Goal: Task Accomplishment & Management: Complete application form

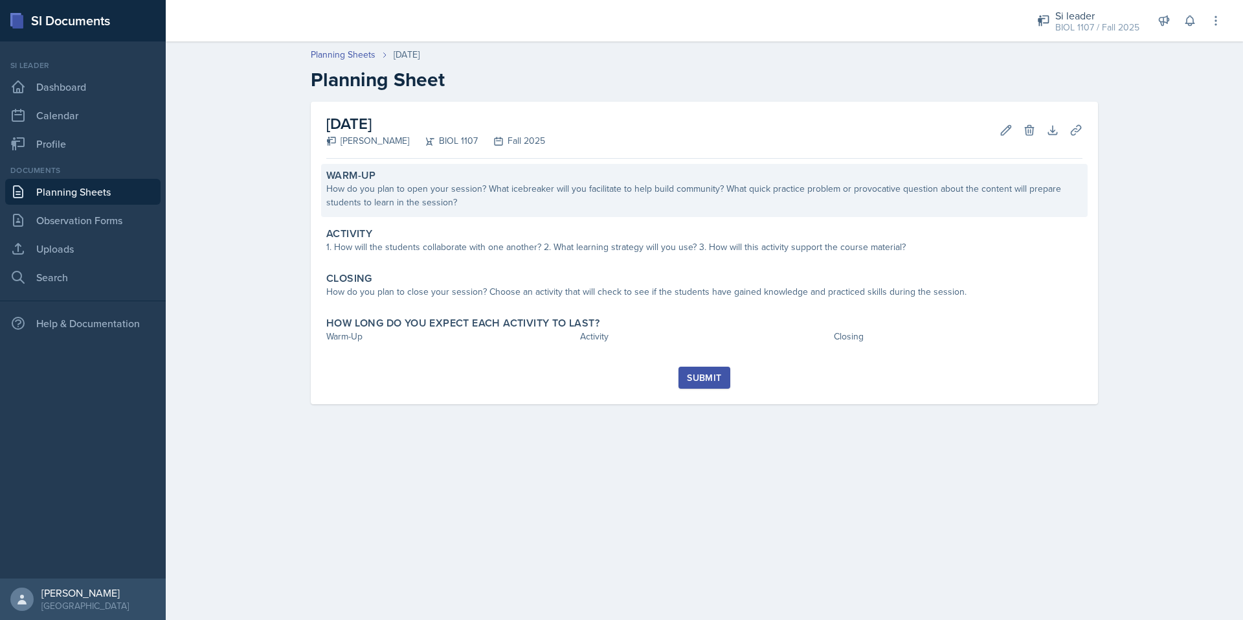
click at [453, 203] on div "How do you plan to open your session? What icebreaker will you facilitate to he…" at bounding box center [704, 195] width 756 height 27
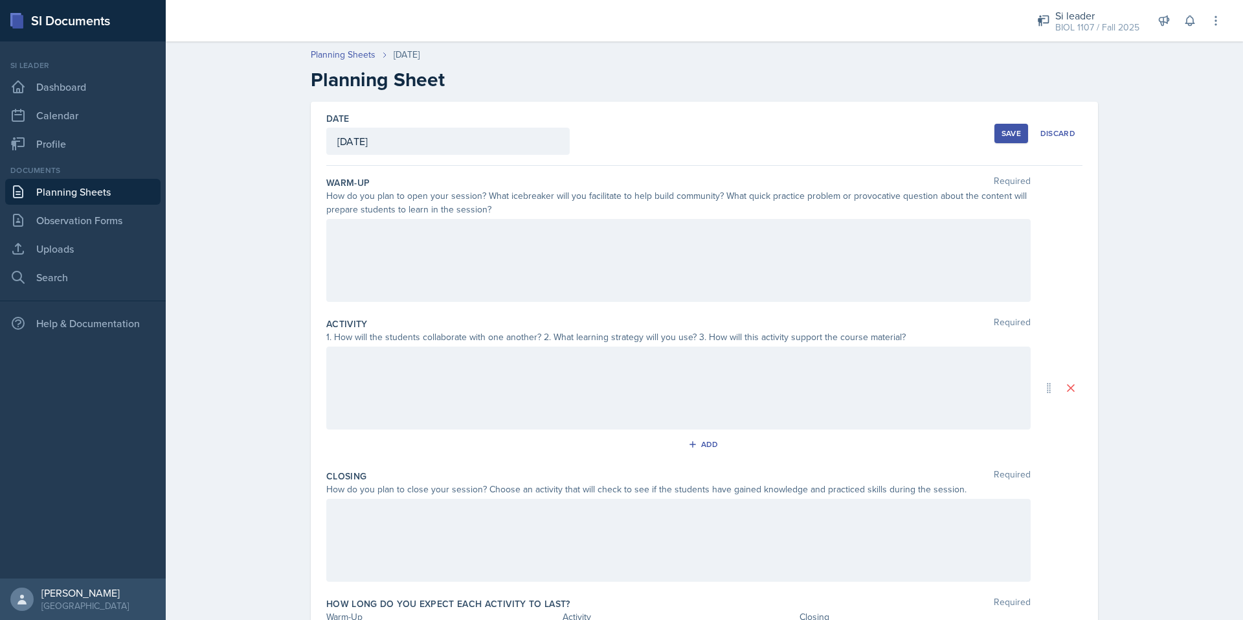
click at [447, 249] on div at bounding box center [678, 260] width 705 height 83
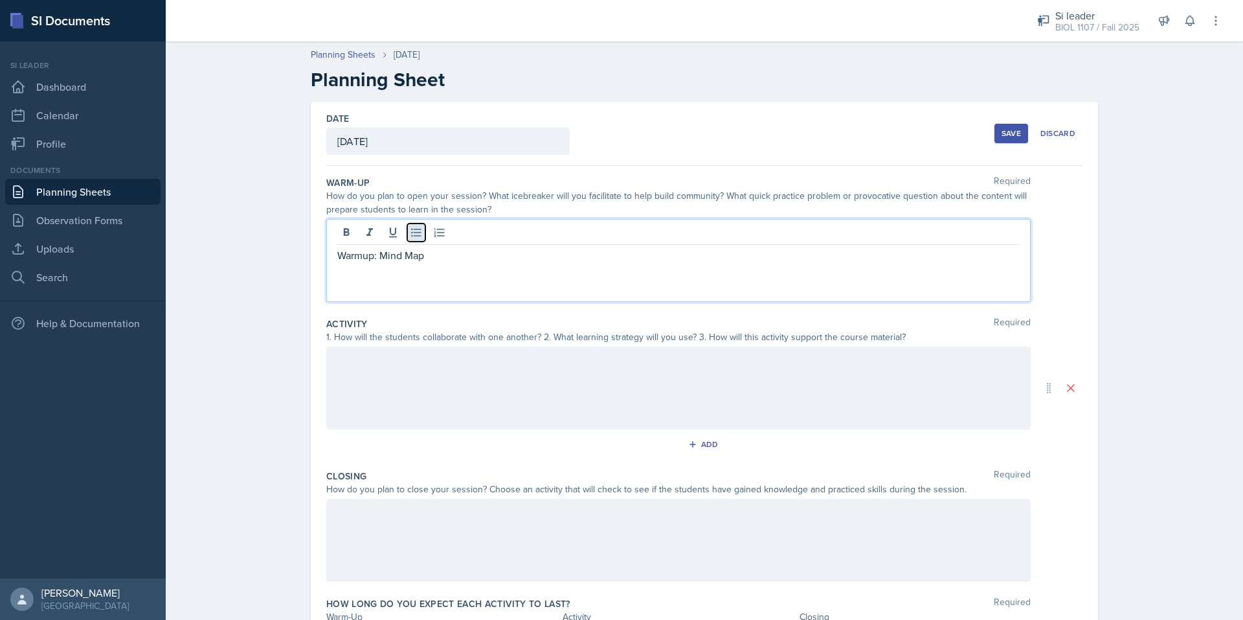
click at [413, 233] on icon at bounding box center [416, 232] width 13 height 13
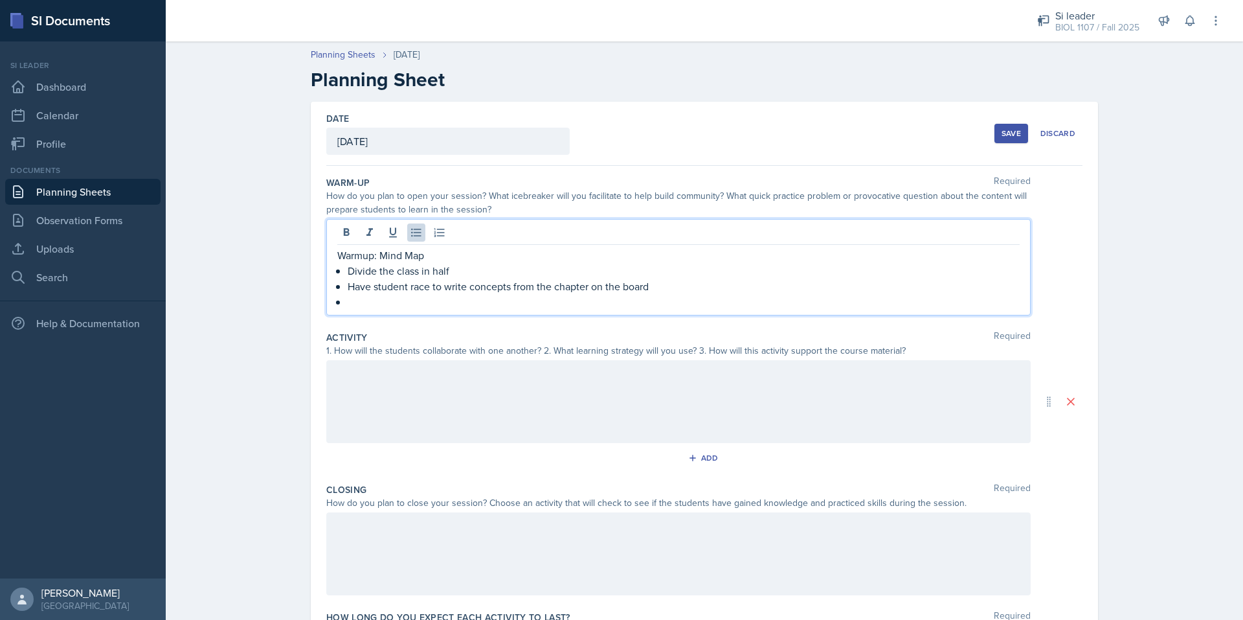
click at [659, 282] on p "Have student race to write concepts from the chapter on the board" at bounding box center [684, 286] width 672 height 16
click at [385, 304] on p "Which ever team has more concepts written wins" at bounding box center [684, 302] width 672 height 16
click at [0, 0] on span "Replace with" at bounding box center [0, 0] width 0 height 0
click at [534, 383] on div at bounding box center [678, 401] width 705 height 83
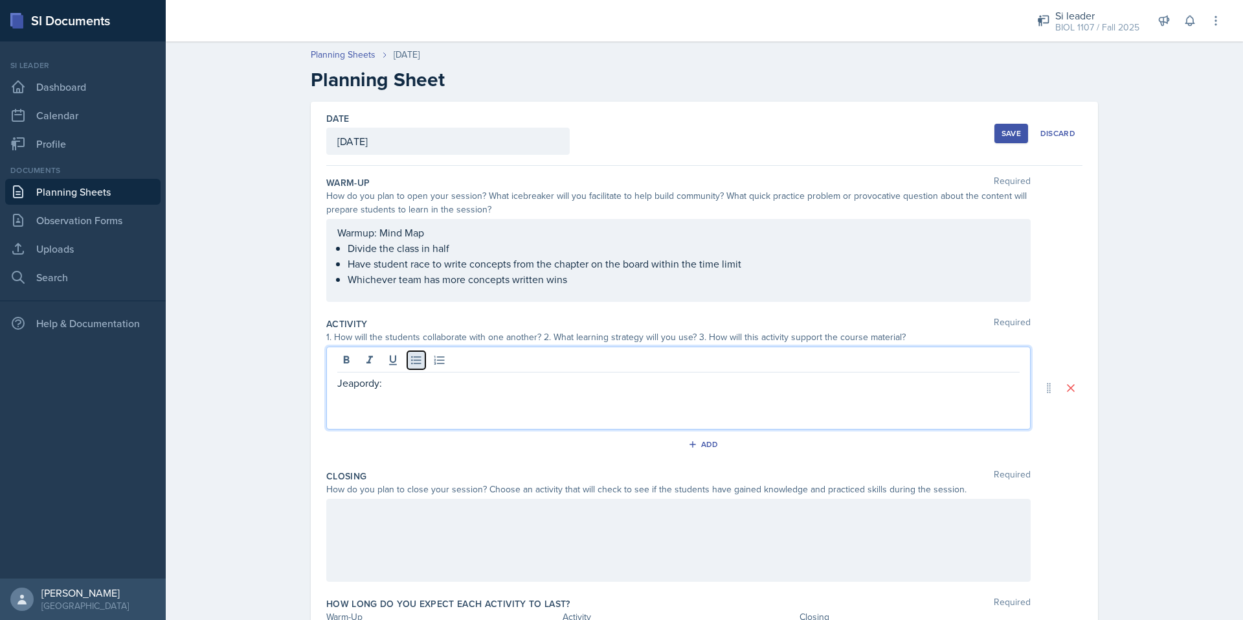
click at [410, 355] on icon at bounding box center [416, 360] width 13 height 13
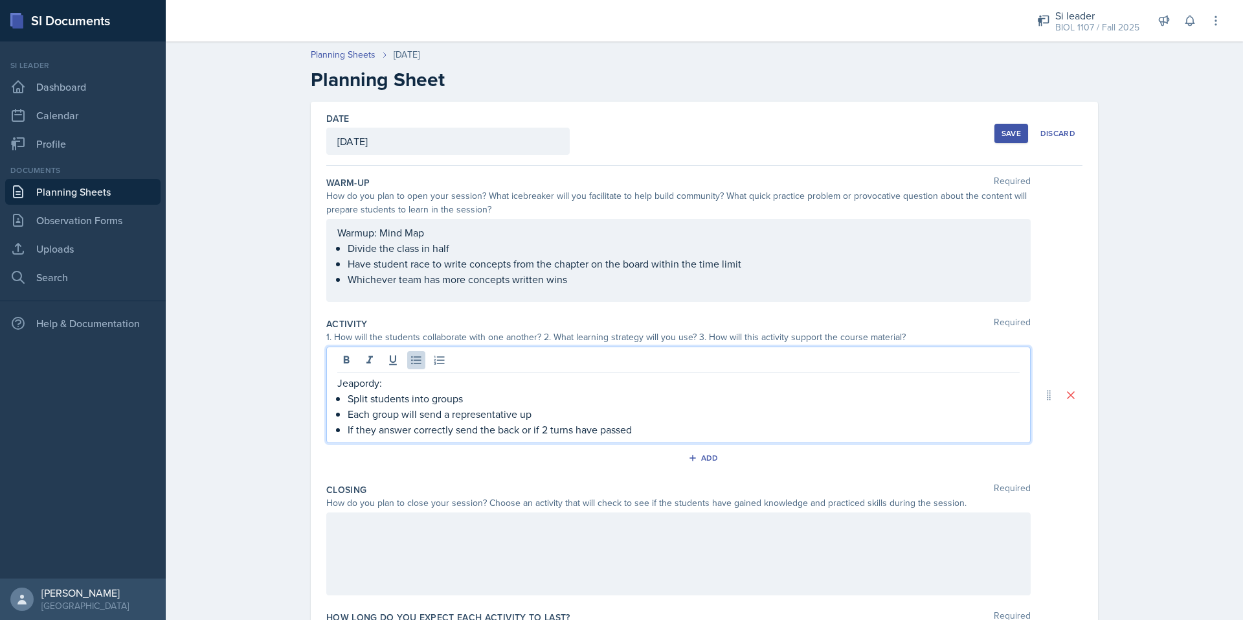
click at [495, 431] on p "If they answer correctly send the back or if 2 turns have passed" at bounding box center [684, 430] width 672 height 16
click at [488, 427] on p "If they answer correctly send the back or if 2 turns have passed" at bounding box center [684, 430] width 672 height 16
click at [666, 427] on p "If they answer correctly send them back or if 2 turns have passed" at bounding box center [684, 430] width 672 height 16
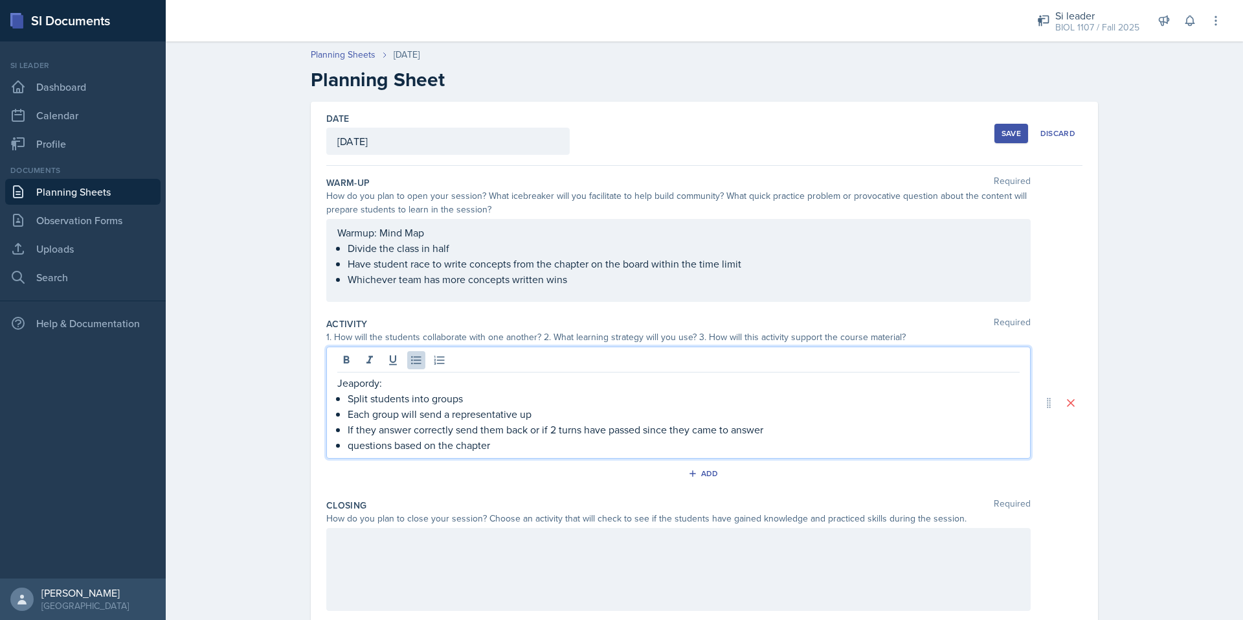
click at [362, 380] on p "Jeapordy:" at bounding box center [678, 383] width 682 height 16
click at [0, 0] on span "Correct the spelling error" at bounding box center [0, 0] width 0 height 0
click at [710, 473] on div "Add" at bounding box center [705, 473] width 28 height 10
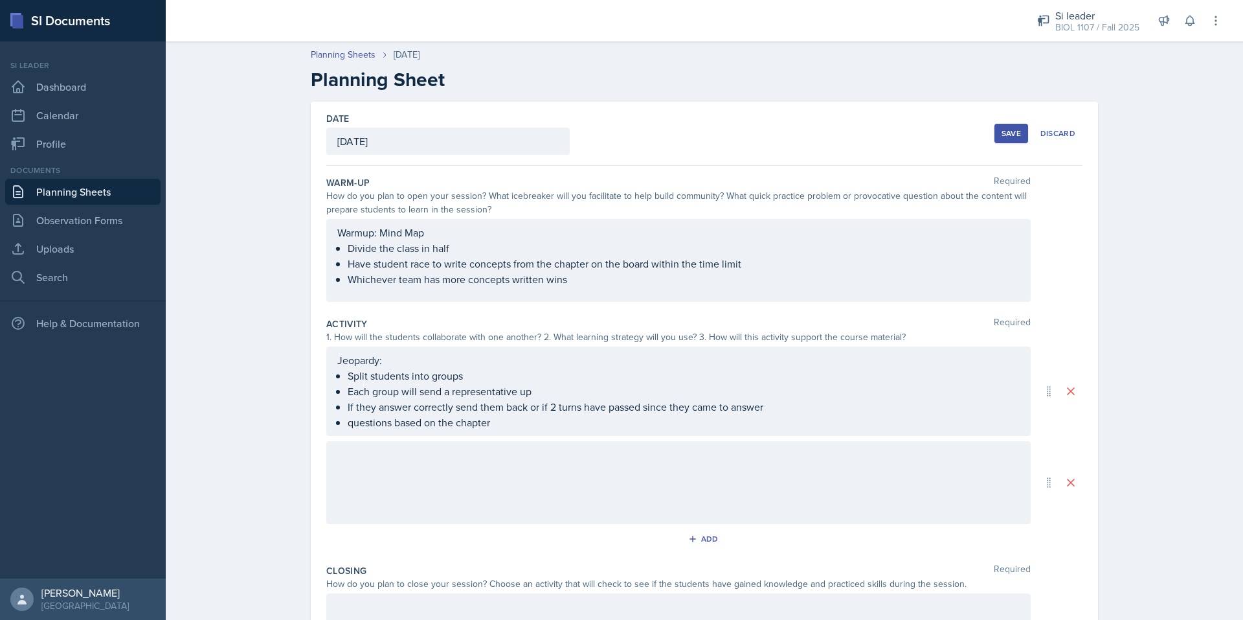
click at [575, 479] on div at bounding box center [678, 482] width 705 height 83
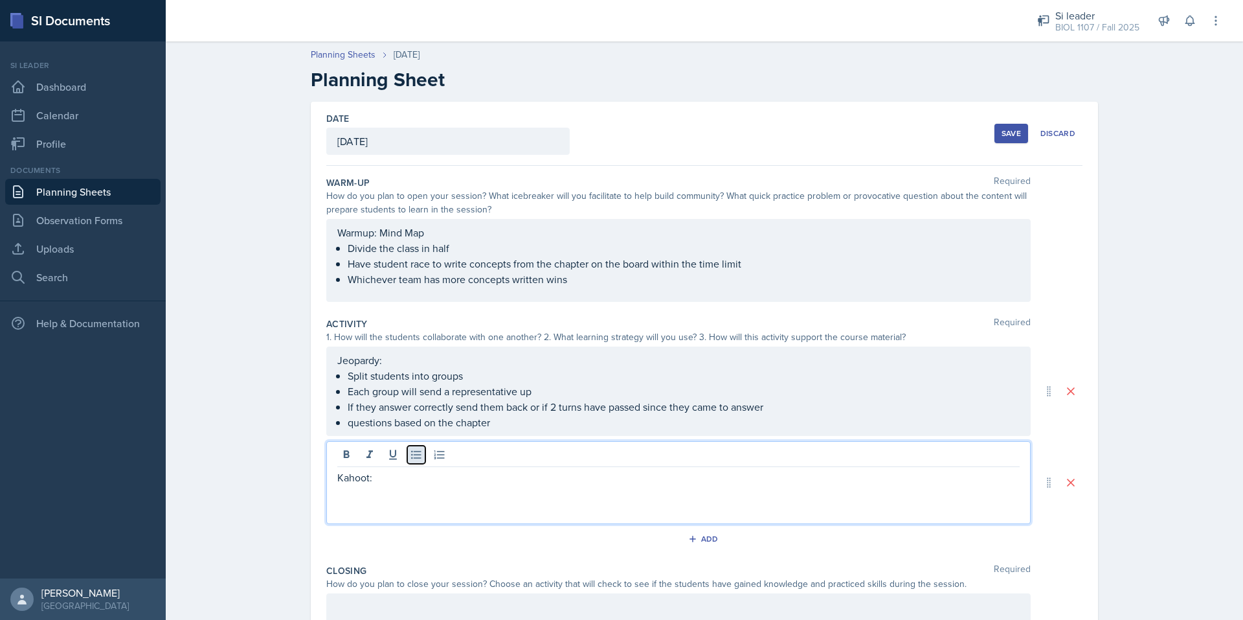
click at [411, 455] on icon at bounding box center [416, 455] width 10 height 8
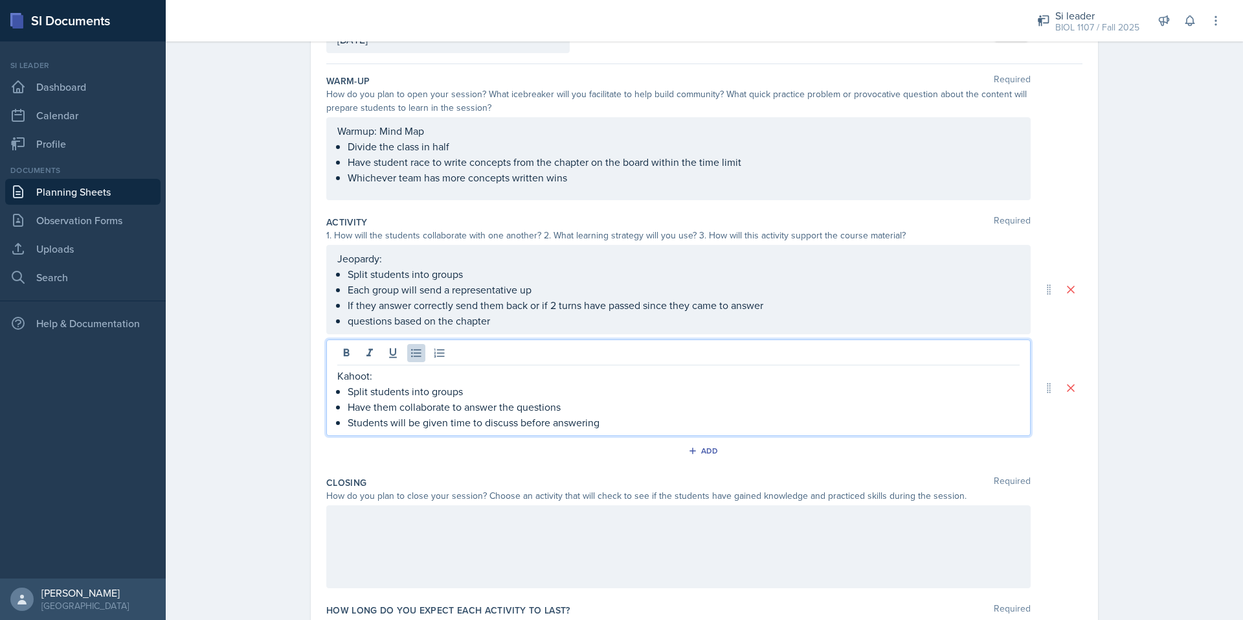
scroll to position [102, 0]
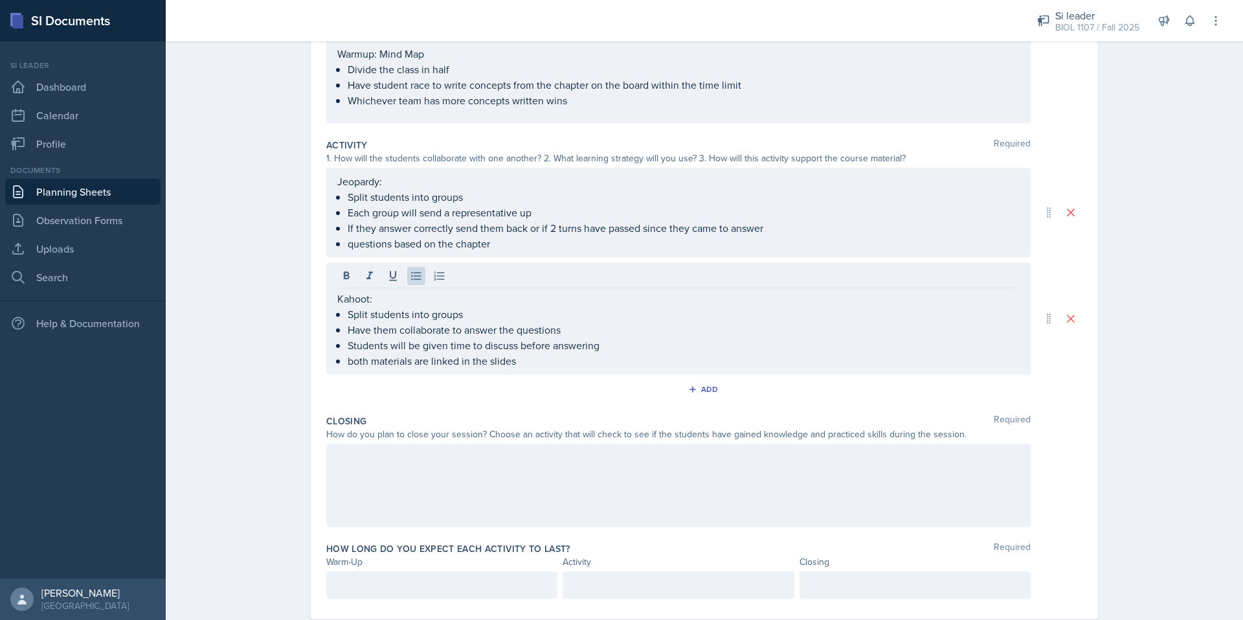
click at [554, 473] on div at bounding box center [678, 485] width 705 height 83
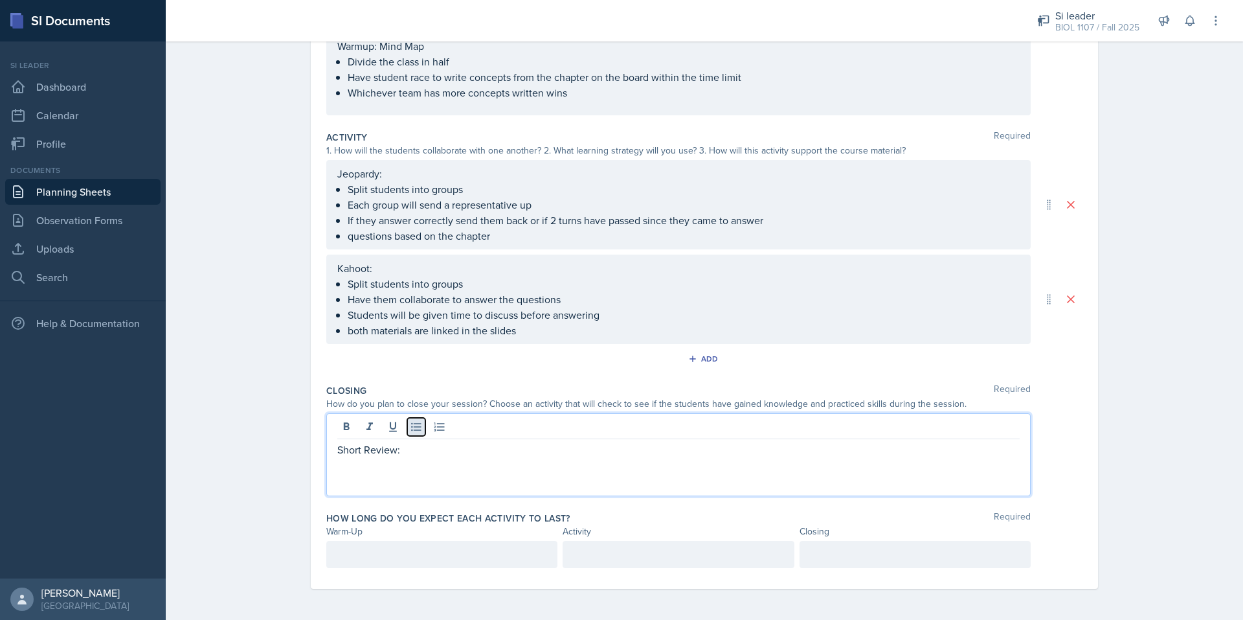
click at [407, 433] on button at bounding box center [416, 427] width 18 height 18
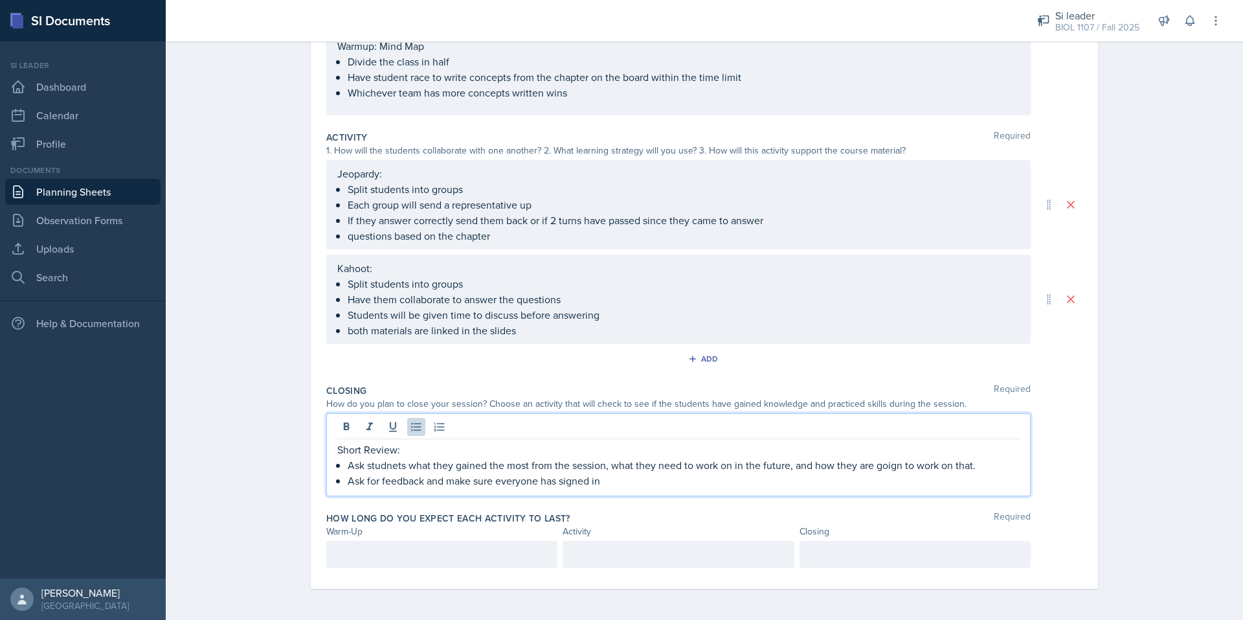
click at [383, 461] on p "Ask studnets what they gained the most from the session, what they need to work…" at bounding box center [684, 465] width 672 height 16
click at [0, 0] on span "Correct the spelling error" at bounding box center [0, 0] width 0 height 0
click at [879, 473] on p "Ask for feedback and make sure everyone has signed in" at bounding box center [684, 481] width 672 height 16
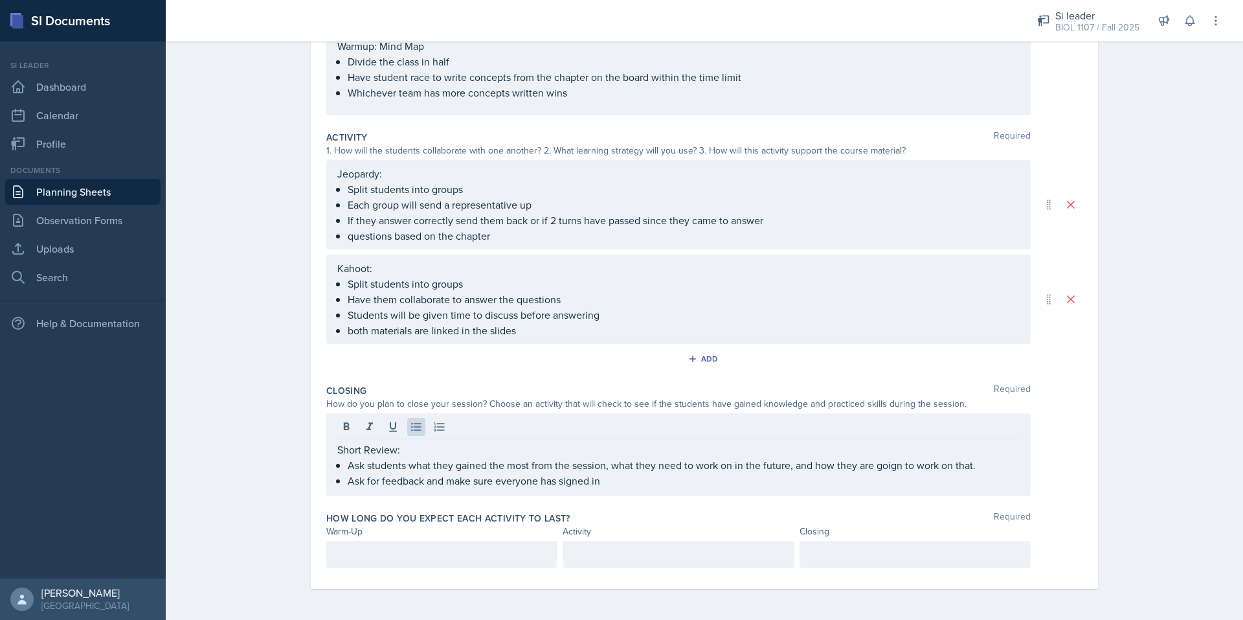
drag, startPoint x: 879, startPoint y: 473, endPoint x: 836, endPoint y: 422, distance: 66.6
click at [836, 422] on div at bounding box center [678, 428] width 682 height 21
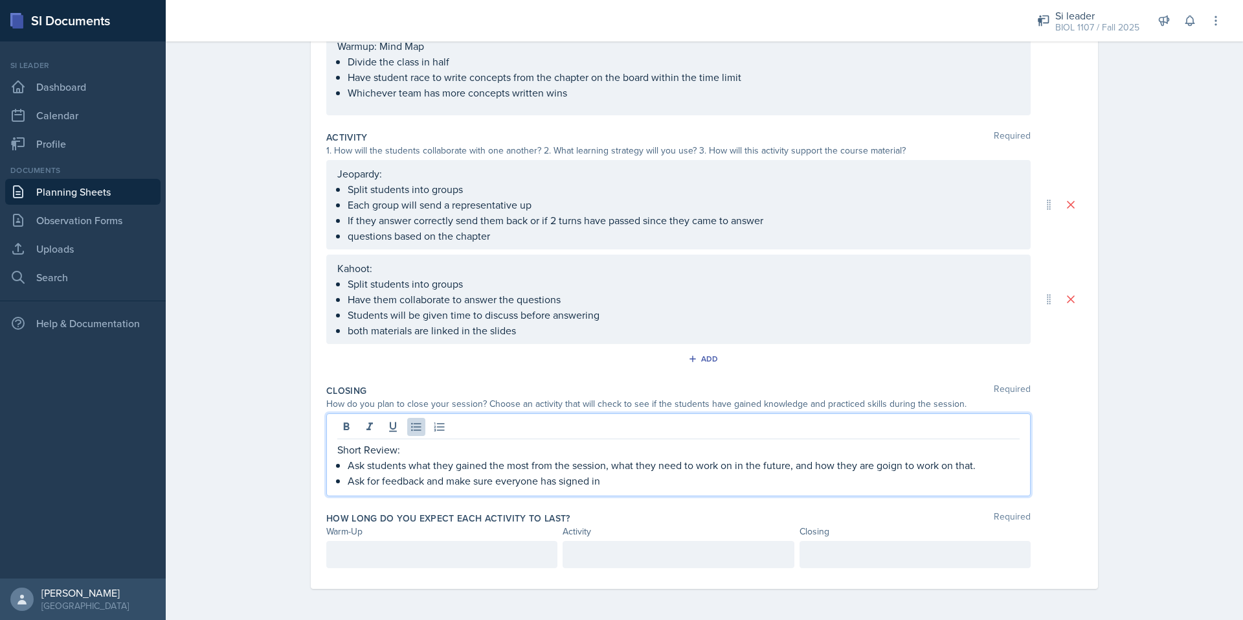
click at [886, 473] on p "Ask for feedback and make sure everyone has signed in" at bounding box center [684, 481] width 672 height 16
click at [885, 468] on p "Ask students what they gained the most from the session, what they need to work…" at bounding box center [684, 465] width 672 height 16
click at [0, 0] on qb-div "Correct the spelling error going" at bounding box center [0, 0] width 0 height 0
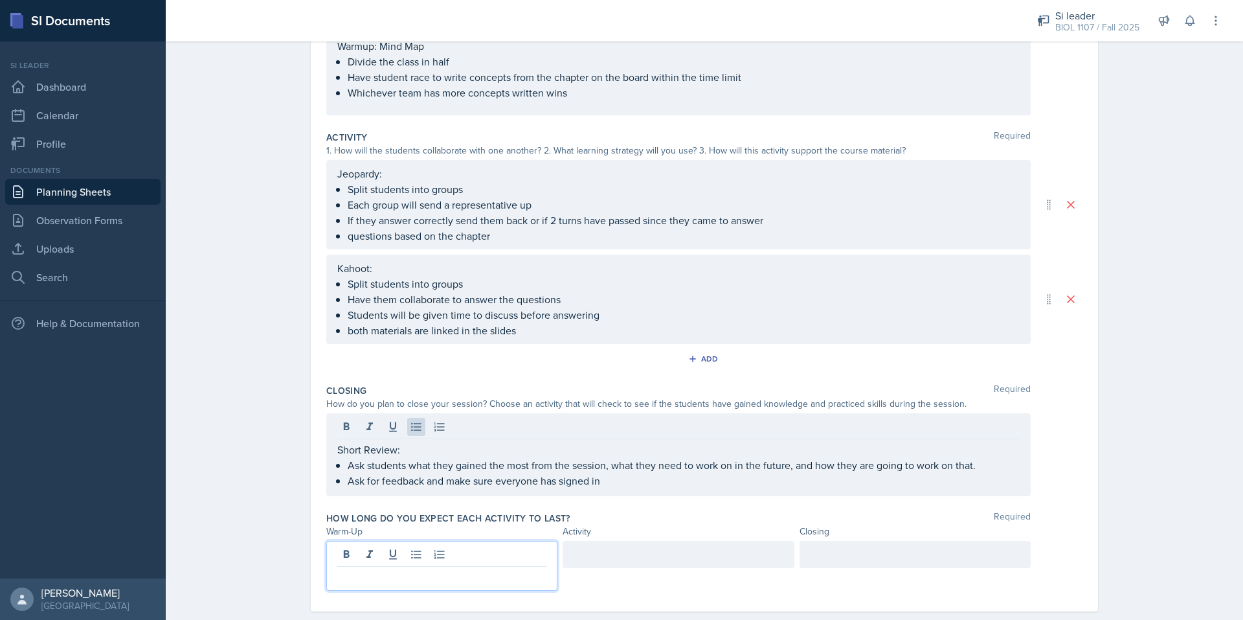
click at [442, 559] on div at bounding box center [441, 566] width 231 height 50
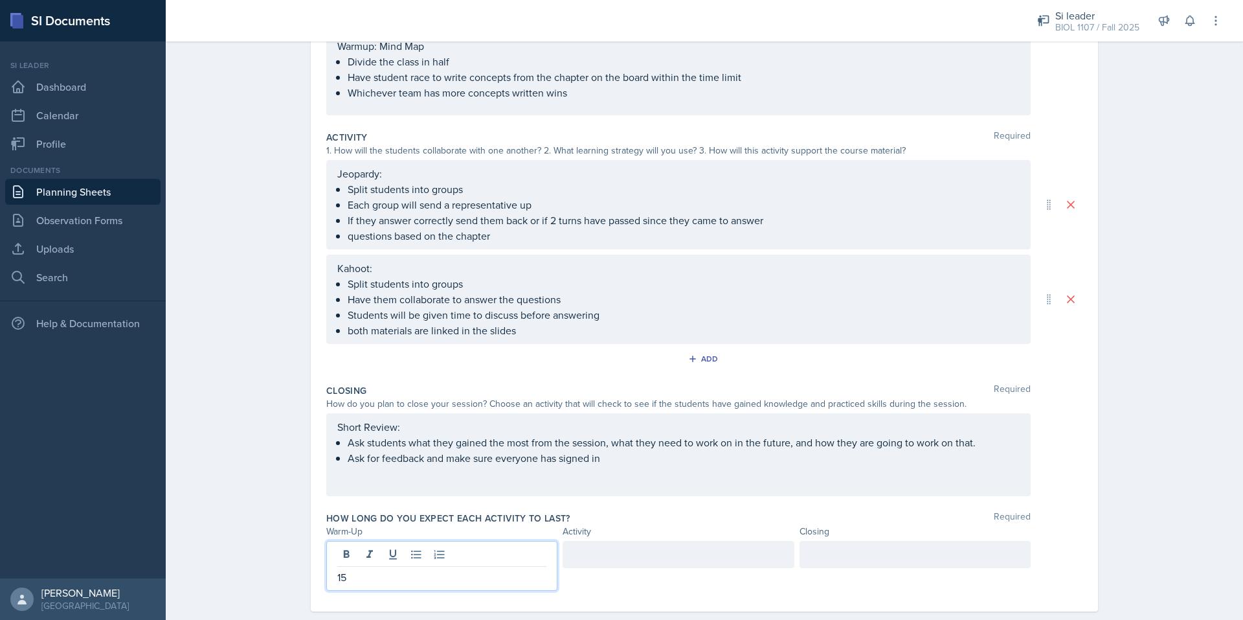
click at [610, 550] on div at bounding box center [678, 554] width 231 height 27
click at [881, 543] on div at bounding box center [915, 554] width 231 height 27
click at [881, 545] on div at bounding box center [915, 555] width 209 height 21
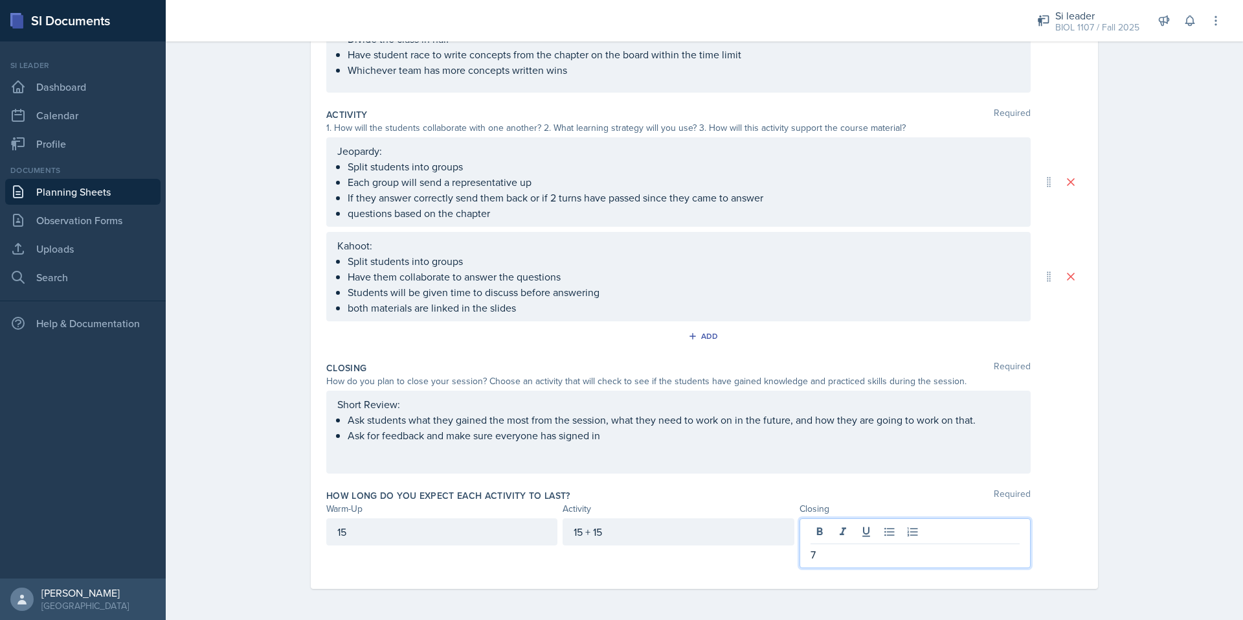
scroll to position [0, 0]
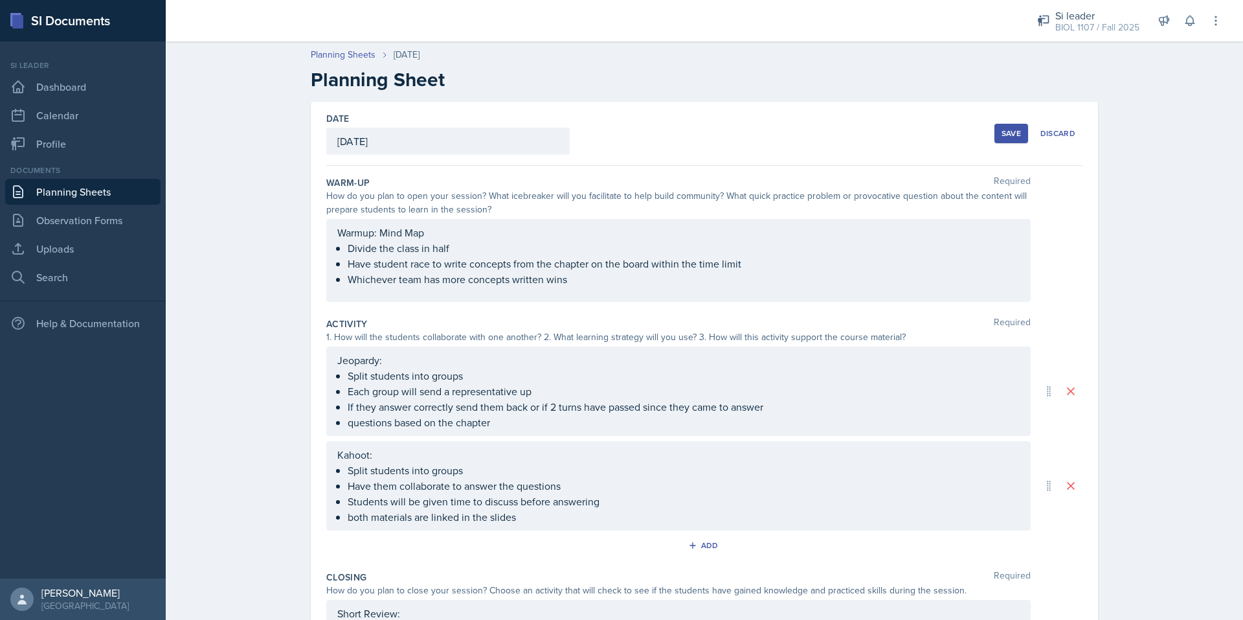
click at [1002, 135] on div "Save" at bounding box center [1011, 133] width 19 height 10
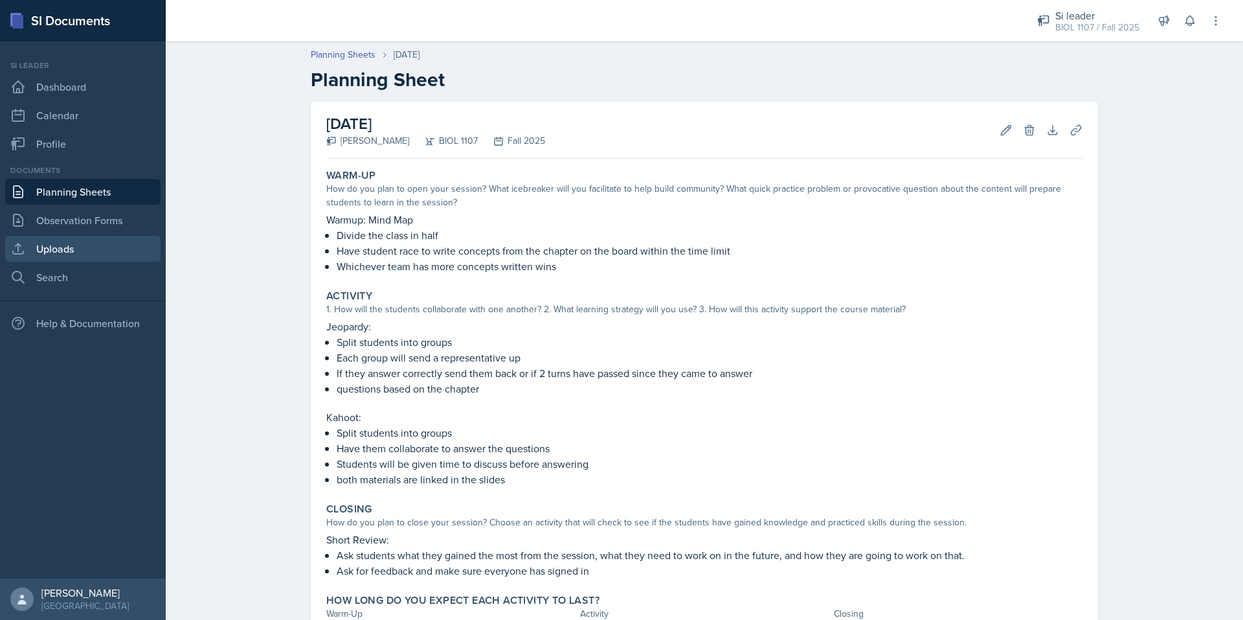
click at [60, 251] on link "Uploads" at bounding box center [82, 249] width 155 height 26
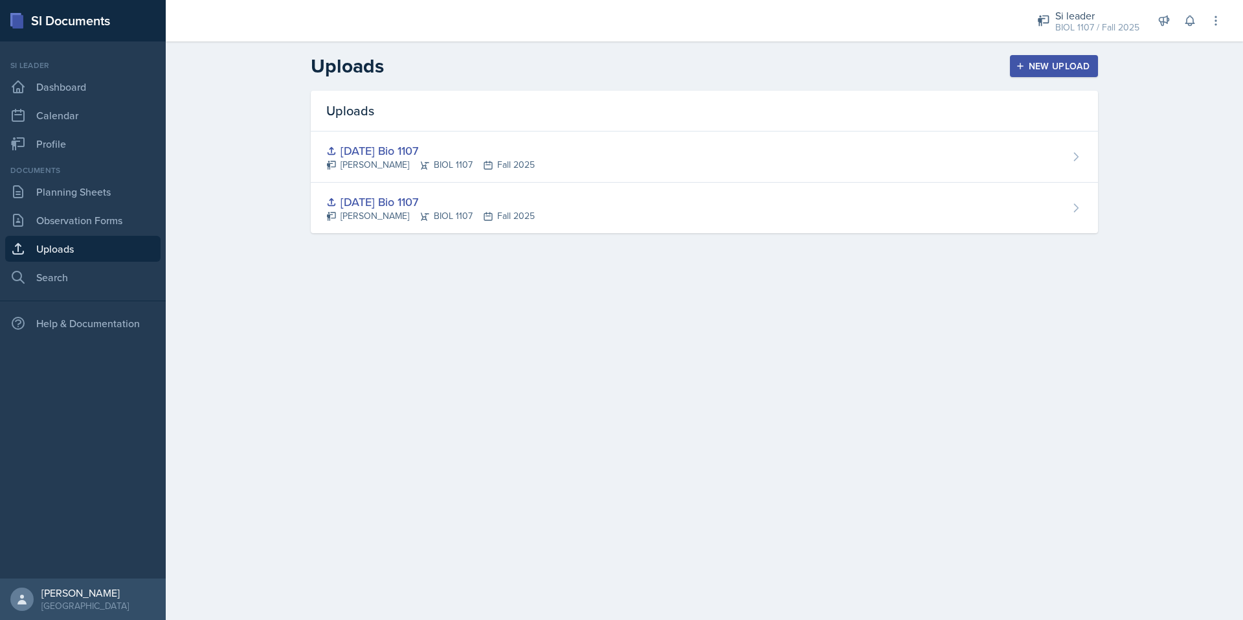
click at [1052, 61] on div "New Upload" at bounding box center [1055, 66] width 72 height 10
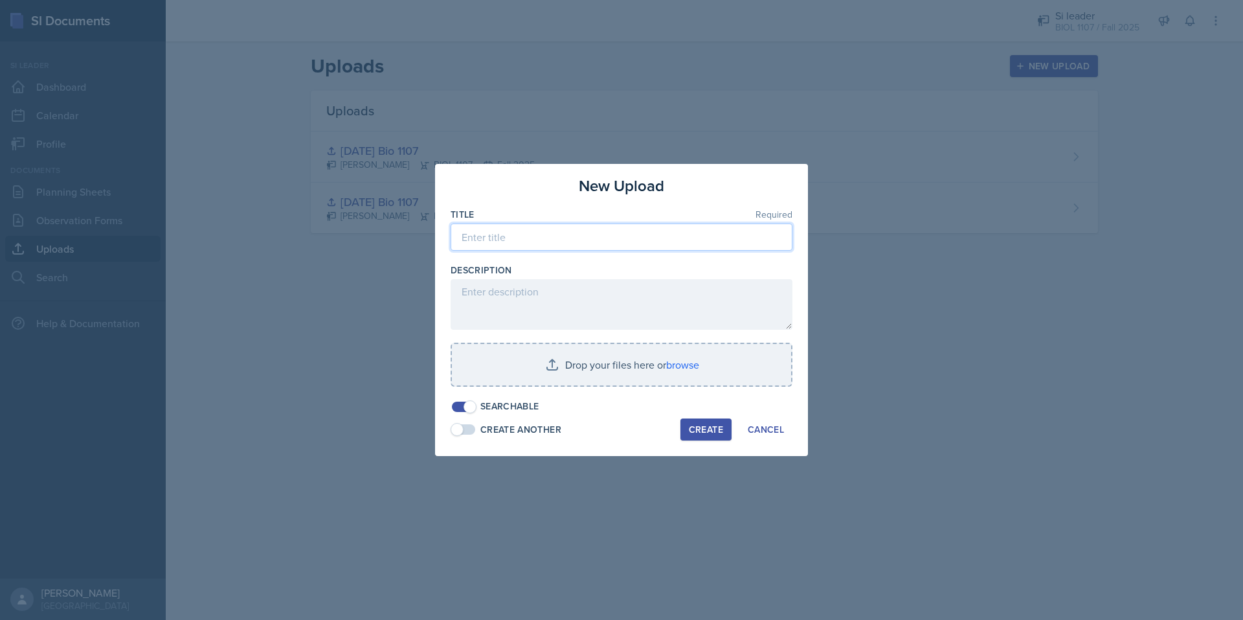
click at [539, 243] on input at bounding box center [622, 236] width 342 height 27
type input "[DATE]"
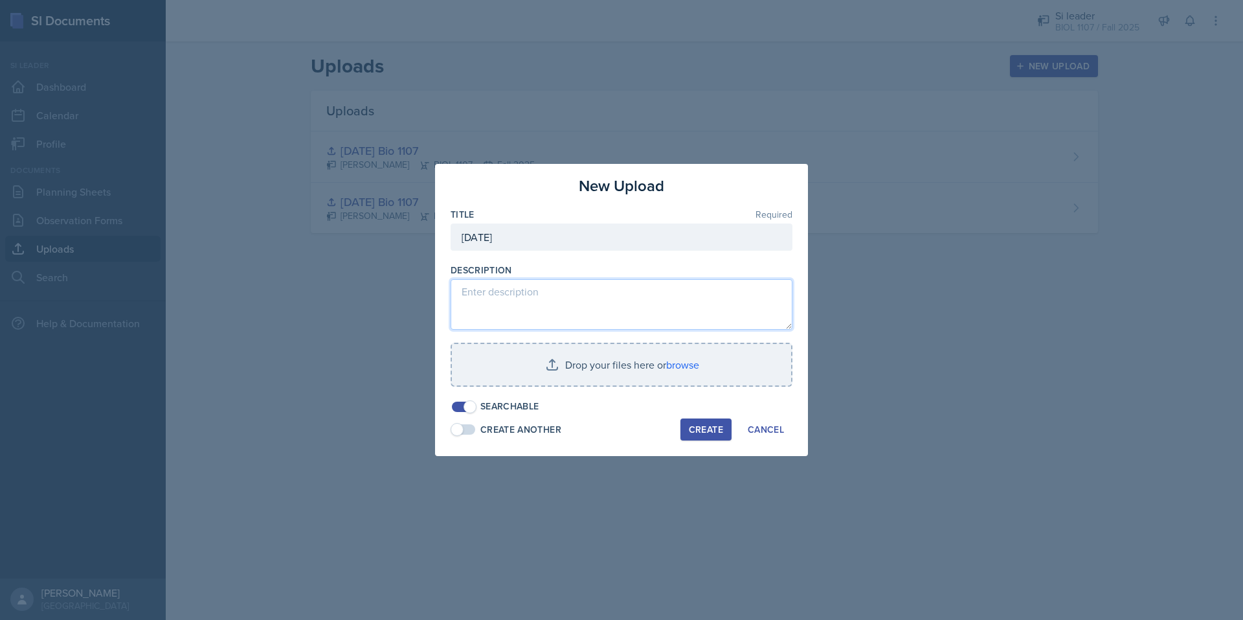
click at [497, 295] on textarea at bounding box center [622, 304] width 342 height 51
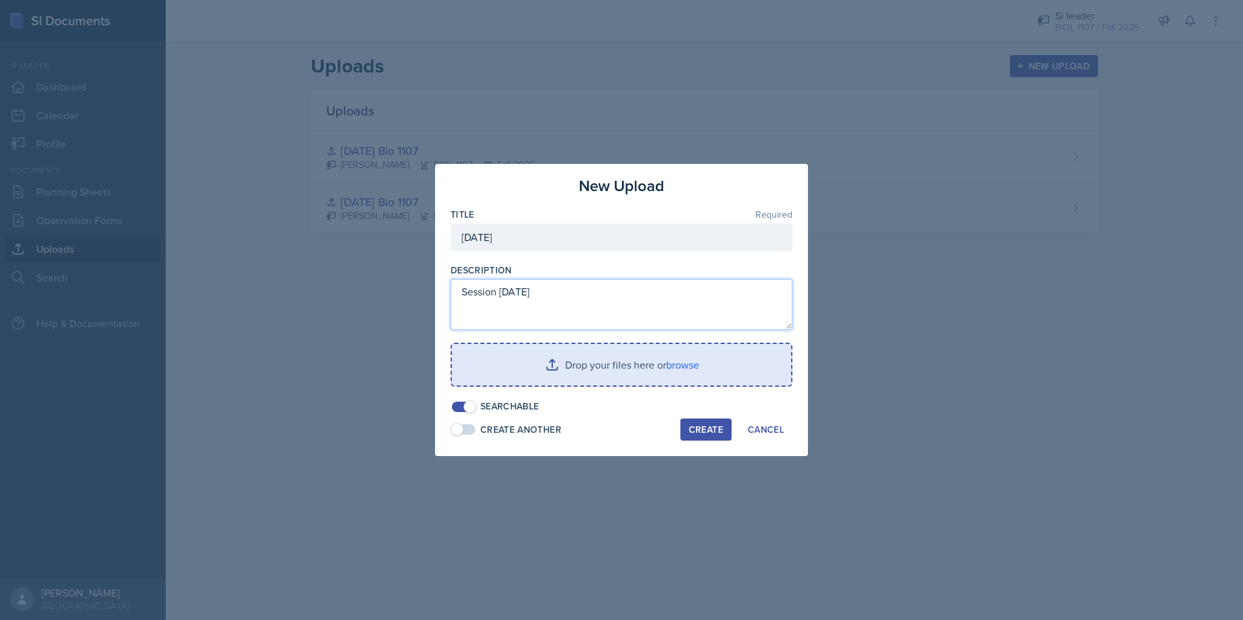
type textarea "Session [DATE]"
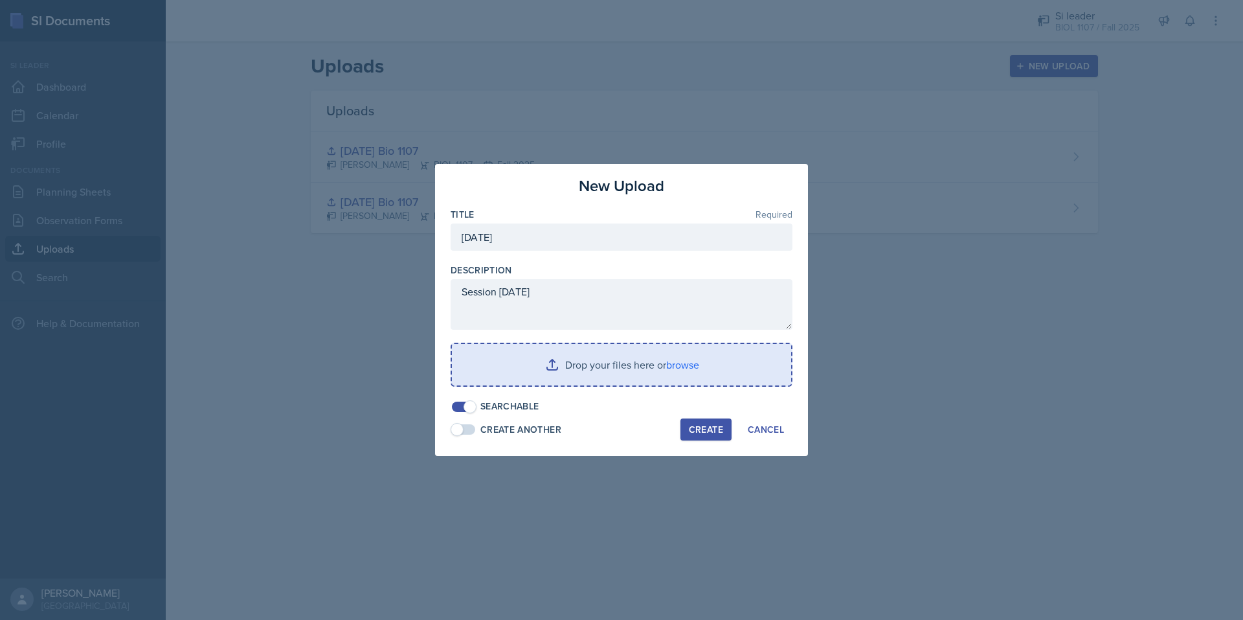
click at [545, 357] on input "file" at bounding box center [621, 364] width 339 height 41
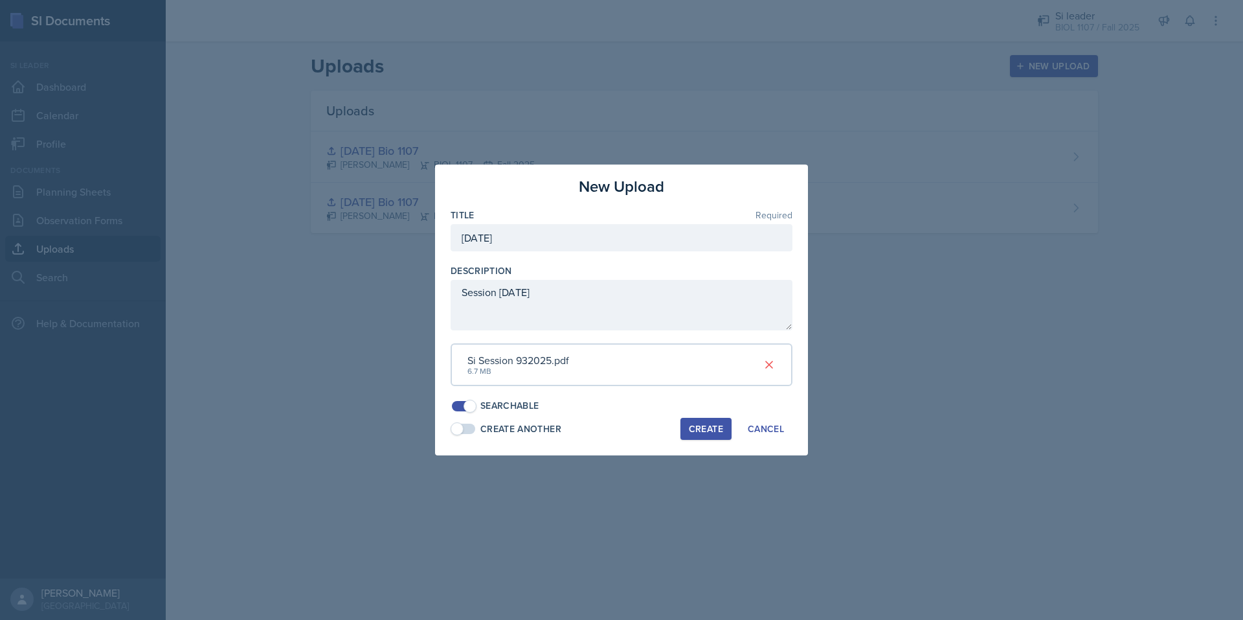
click at [715, 435] on button "Create" at bounding box center [706, 429] width 51 height 22
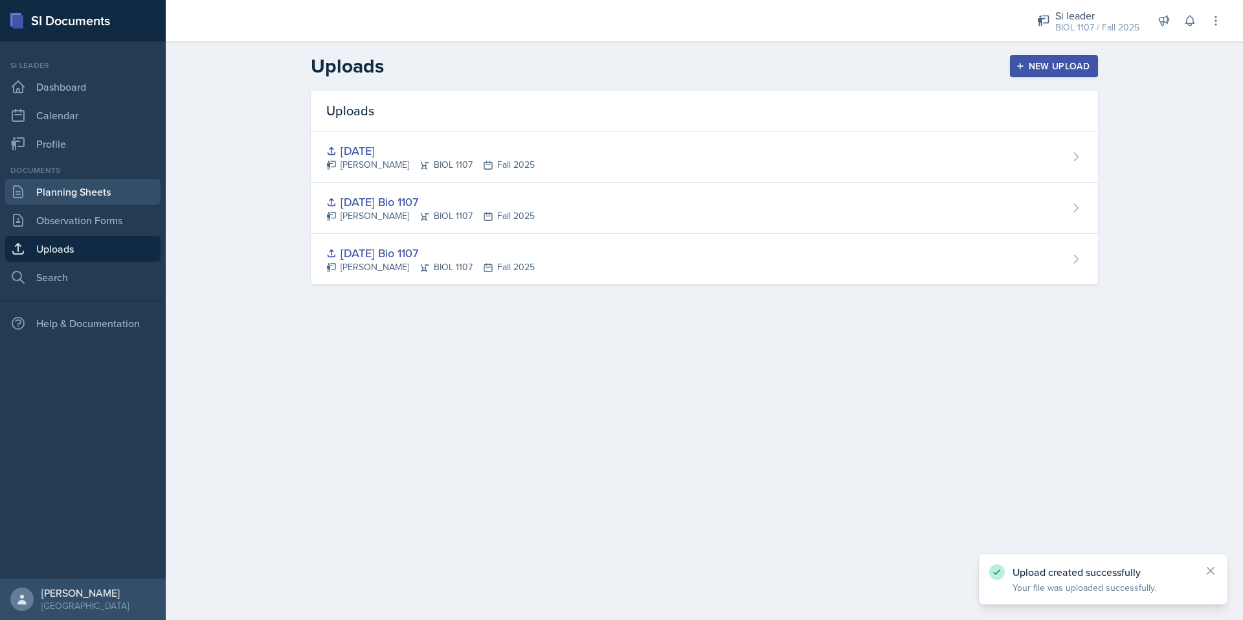
click at [81, 189] on link "Planning Sheets" at bounding box center [82, 192] width 155 height 26
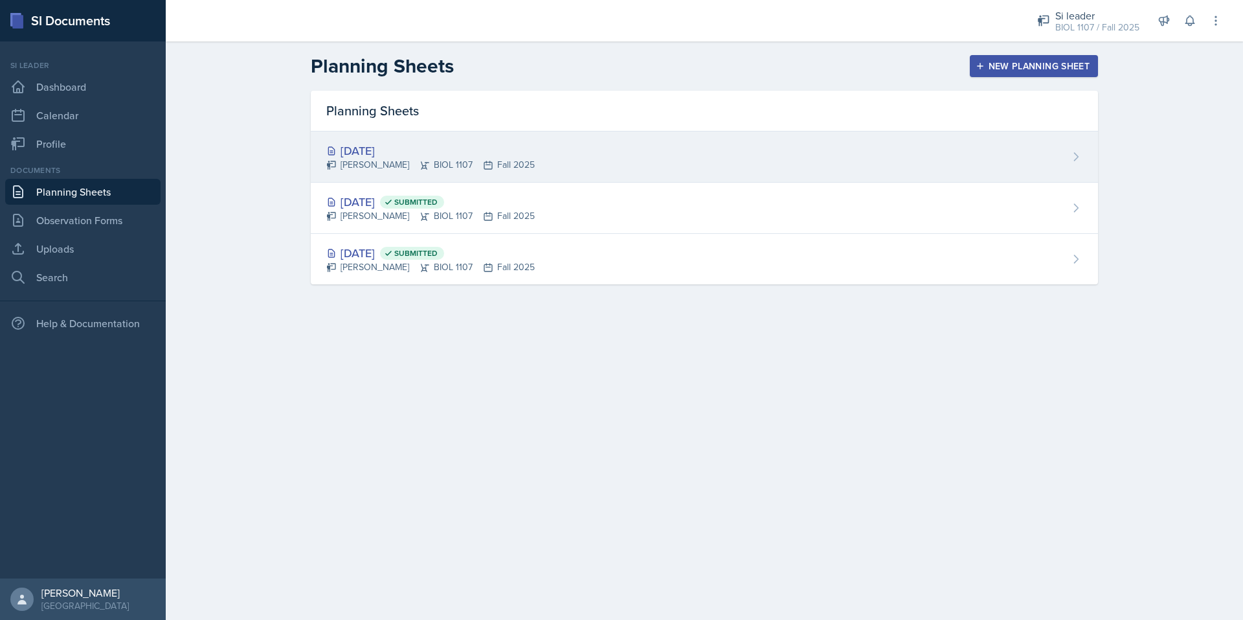
click at [434, 145] on div "[DATE]" at bounding box center [430, 150] width 209 height 17
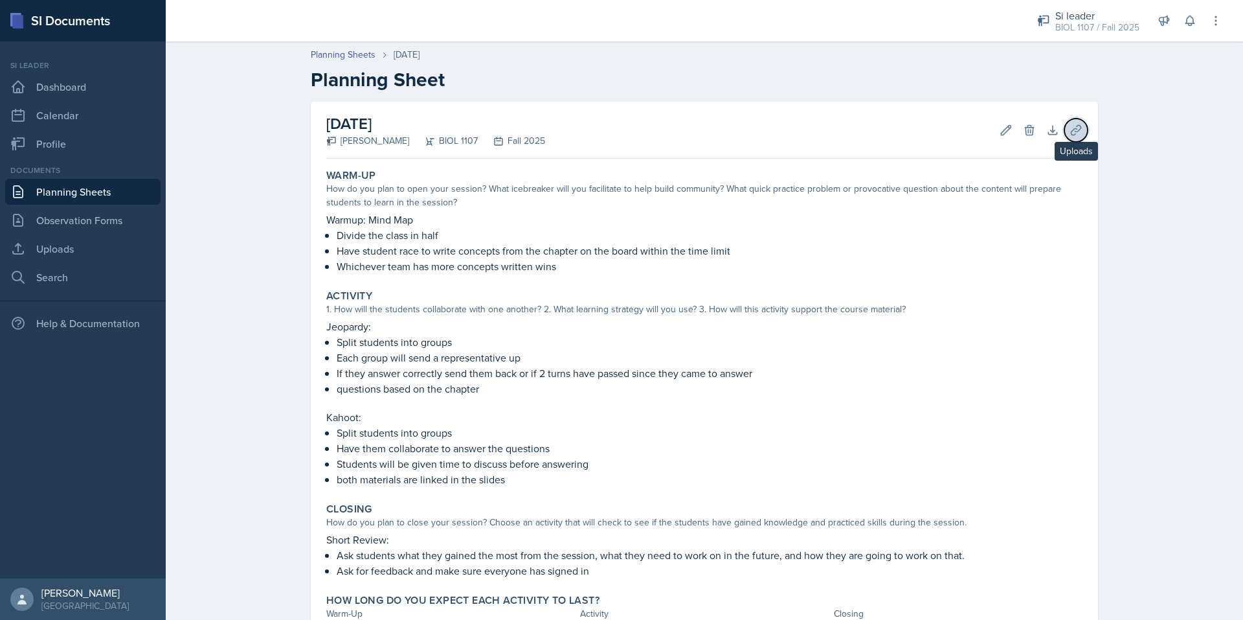
click at [1073, 133] on icon at bounding box center [1076, 130] width 13 height 13
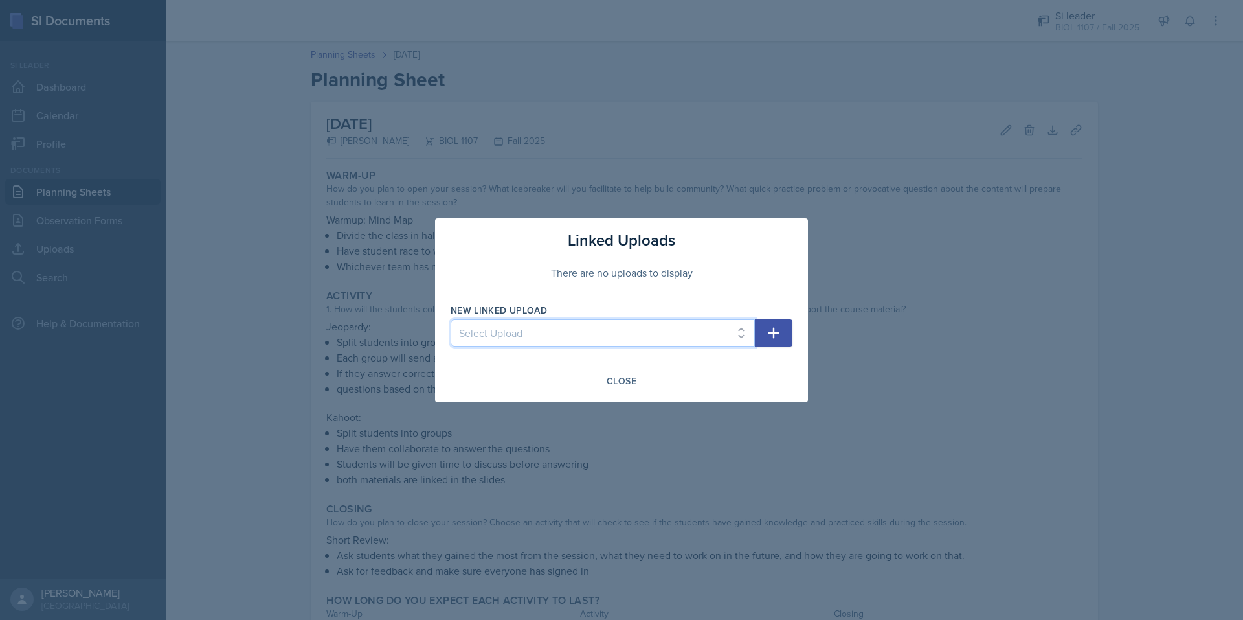
click at [662, 330] on select "Select Upload [DATE] Bio 1107 [DATE] Bio 1107 [DATE]" at bounding box center [603, 332] width 304 height 27
select select "7b4c8908-b67b-497d-a27e-77a4c9e2ac8a"
click at [451, 319] on select "Select Upload [DATE] Bio 1107 [DATE] Bio 1107 [DATE]" at bounding box center [603, 332] width 304 height 27
click at [775, 332] on icon "button" at bounding box center [774, 332] width 11 height 11
select select
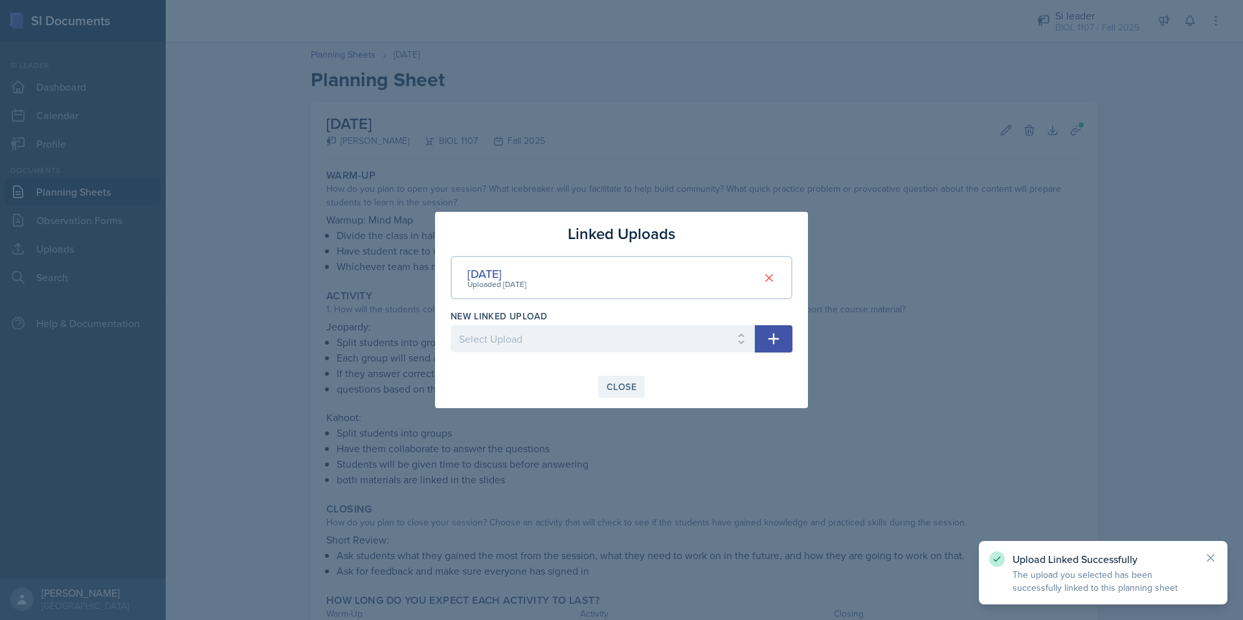
click at [635, 384] on div "Close" at bounding box center [622, 386] width 30 height 10
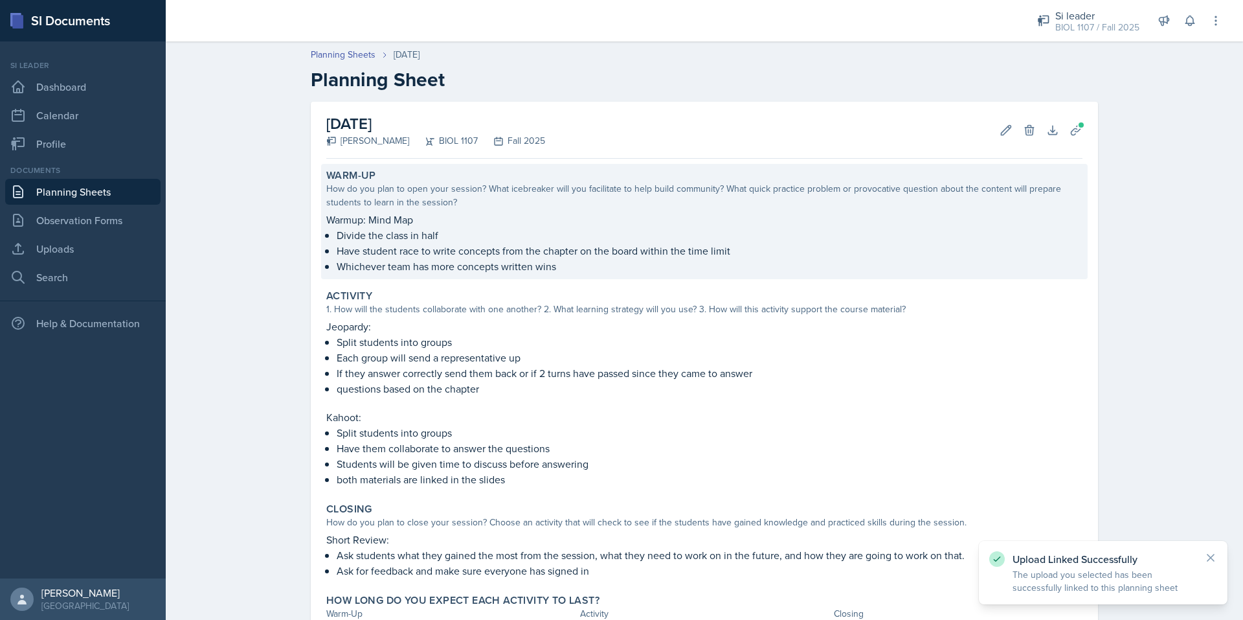
scroll to position [108, 0]
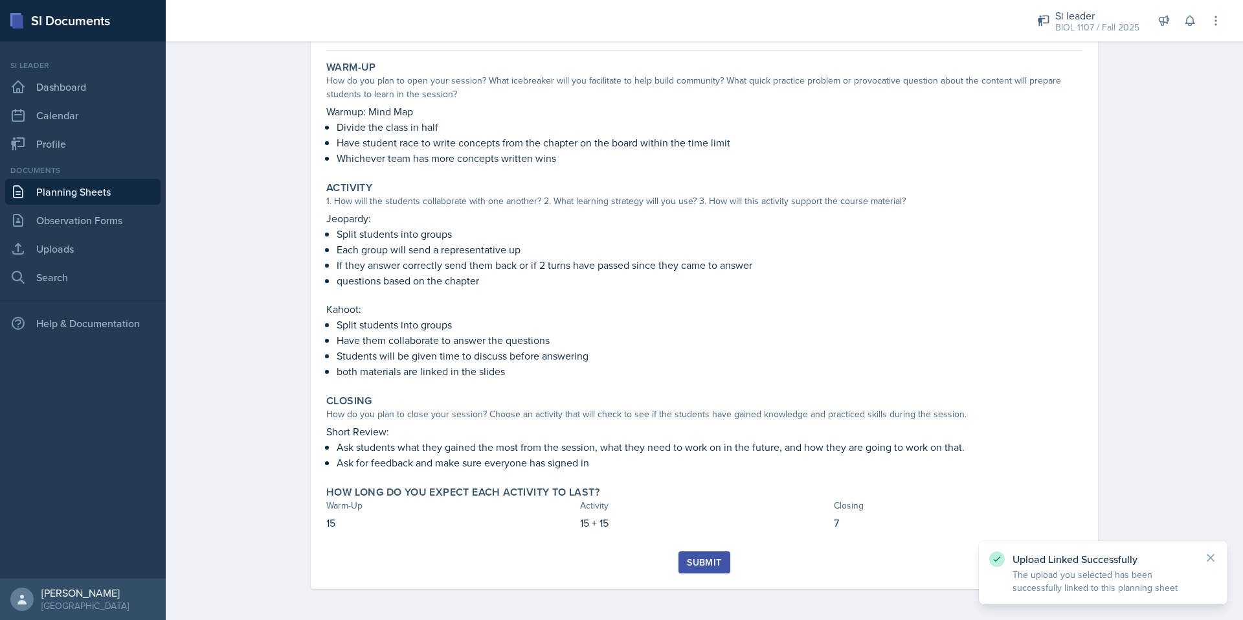
click at [707, 559] on div "Submit" at bounding box center [704, 562] width 34 height 10
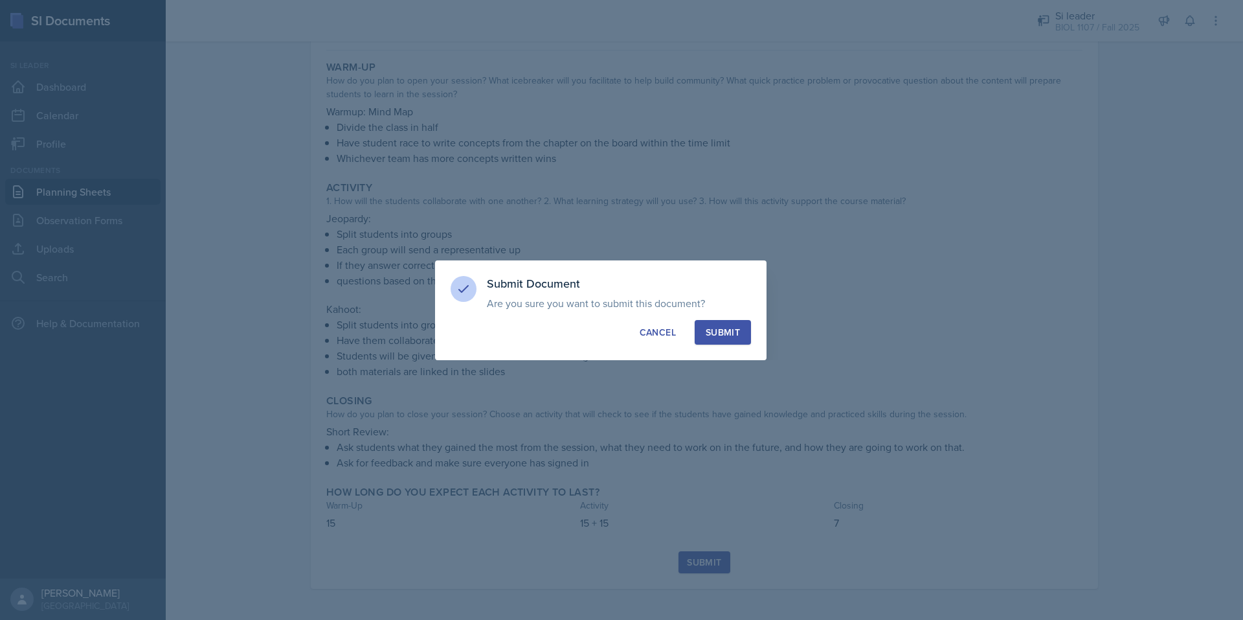
click at [732, 321] on button "Submit" at bounding box center [723, 332] width 56 height 25
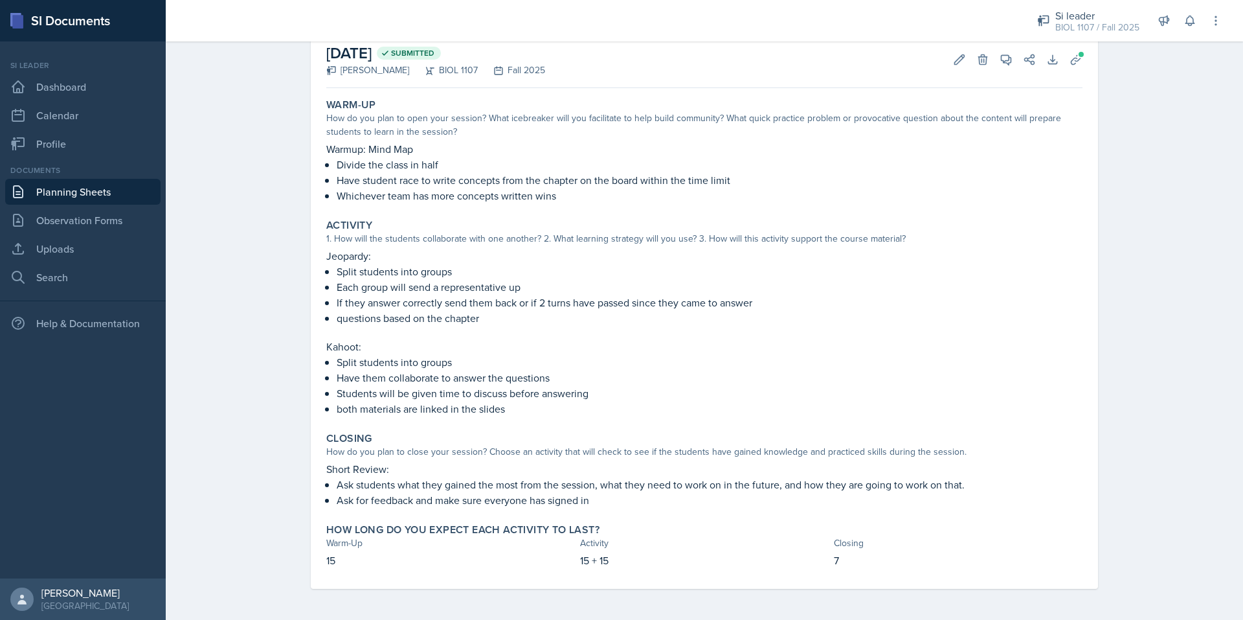
click at [137, 190] on link "Planning Sheets" at bounding box center [82, 192] width 155 height 26
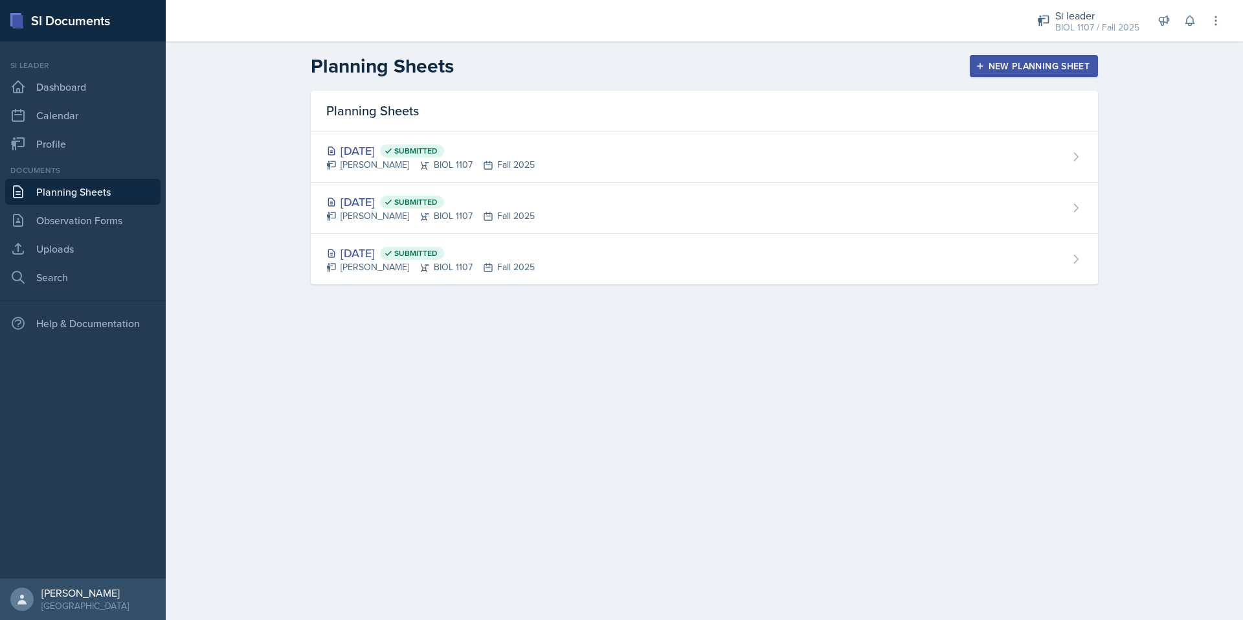
click at [1007, 52] on header "Planning Sheets New Planning Sheet" at bounding box center [704, 65] width 1077 height 49
click at [998, 65] on div "New Planning Sheet" at bounding box center [1033, 66] width 111 height 10
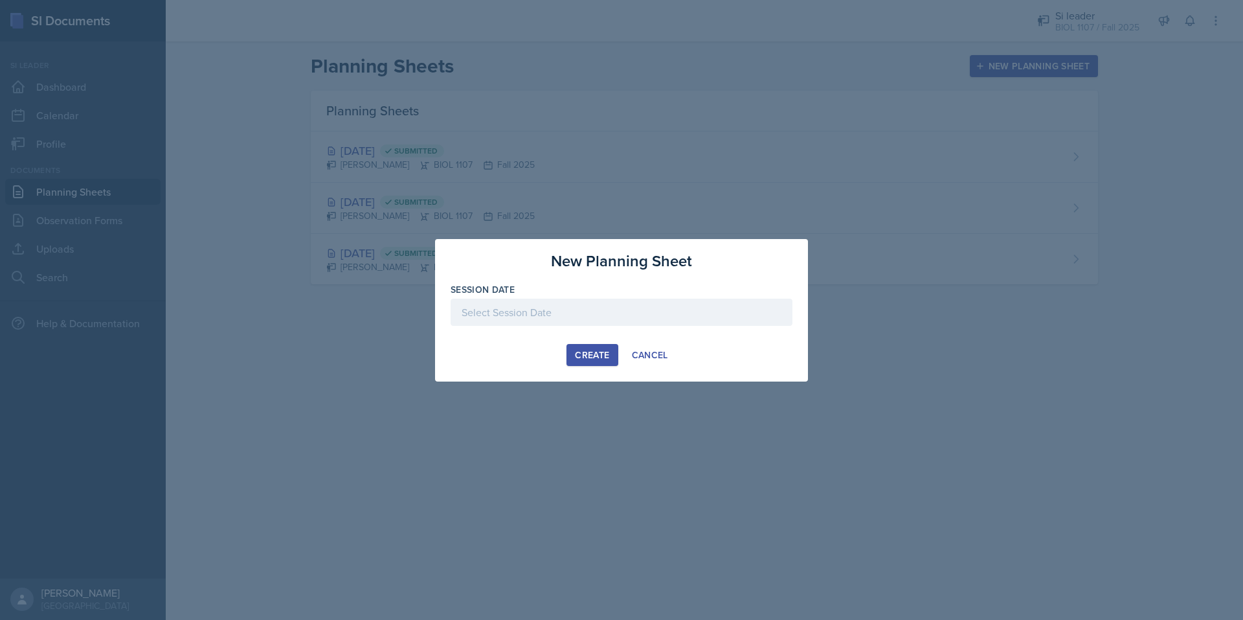
click at [641, 315] on div at bounding box center [622, 312] width 342 height 27
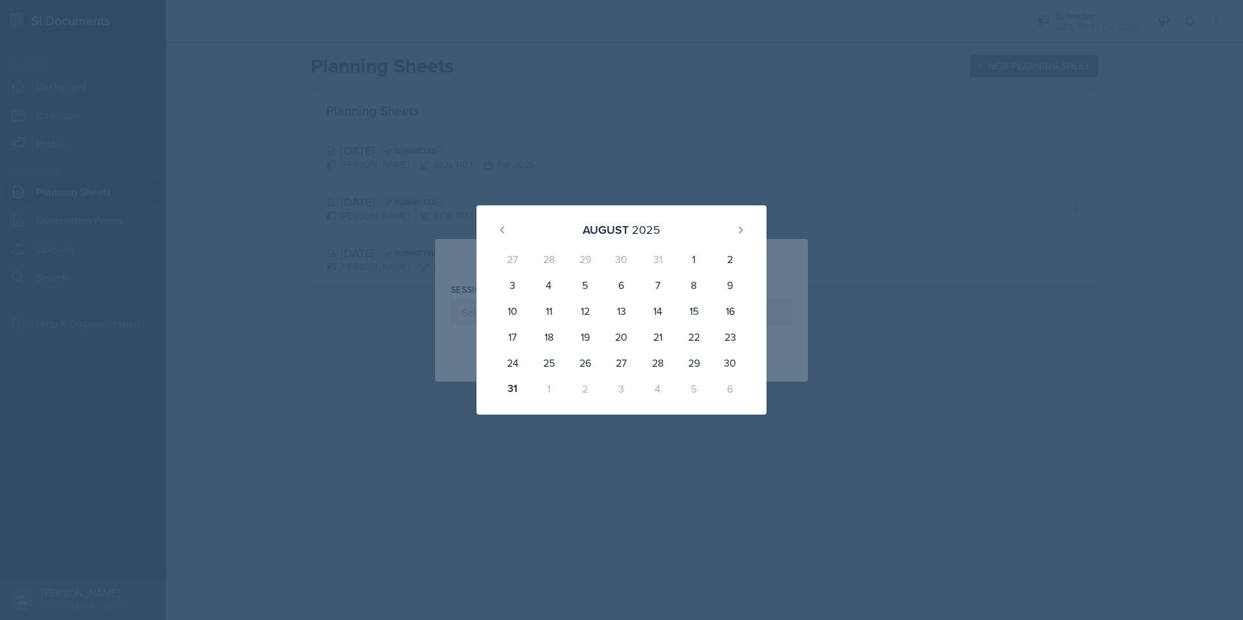
click at [693, 387] on div "5" at bounding box center [694, 389] width 36 height 26
click at [745, 225] on icon at bounding box center [741, 230] width 10 height 10
click at [689, 259] on div "5" at bounding box center [694, 261] width 36 height 31
type input "[DATE]"
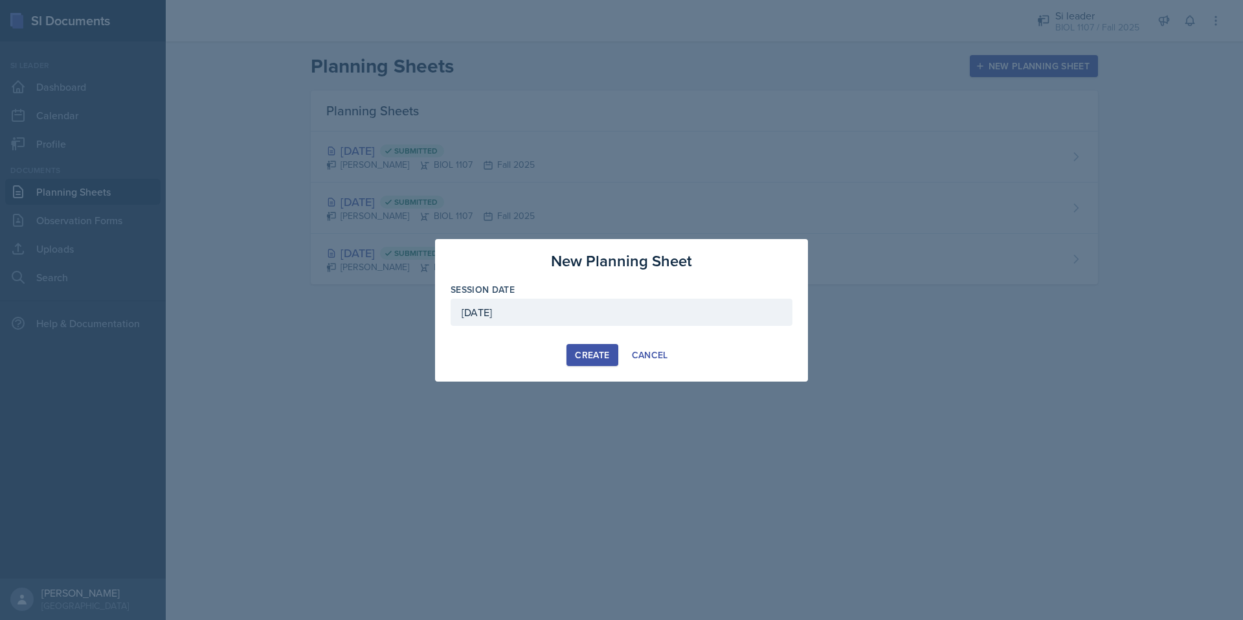
click at [589, 355] on div "Create" at bounding box center [592, 355] width 34 height 10
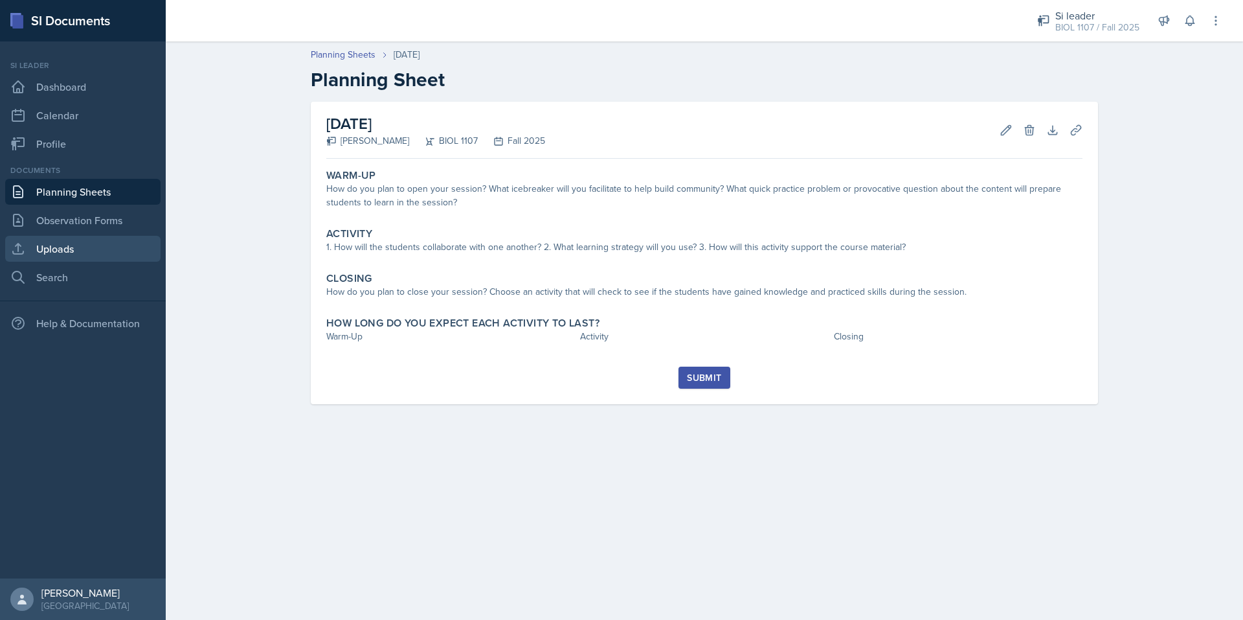
click at [64, 256] on link "Uploads" at bounding box center [82, 249] width 155 height 26
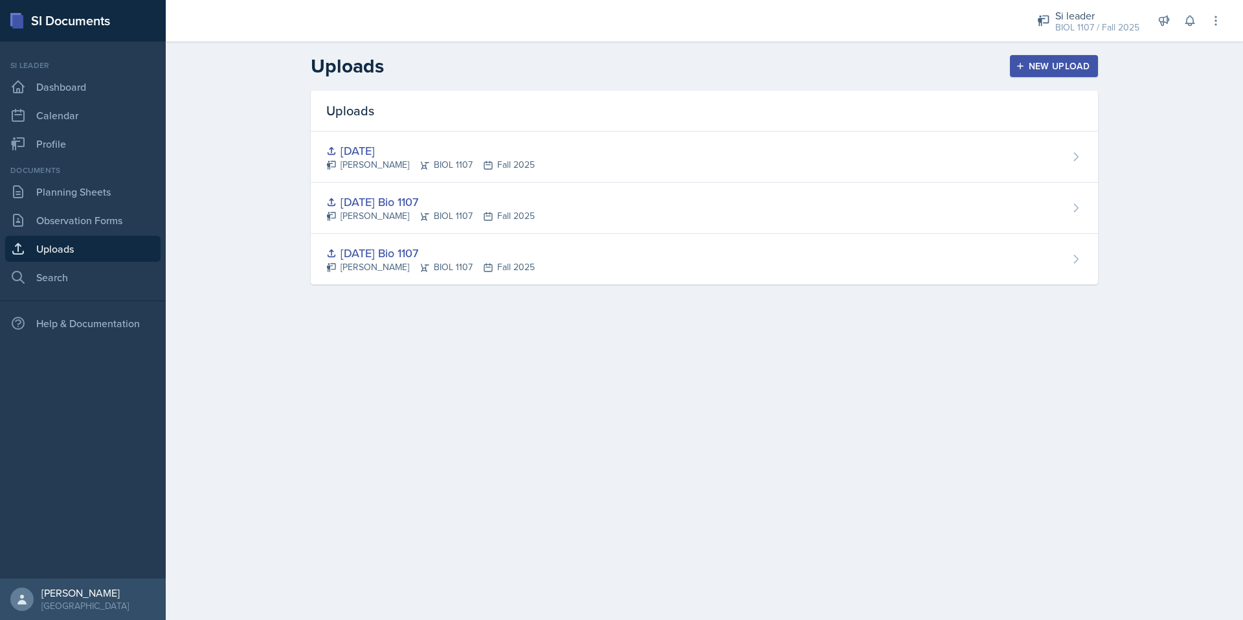
click at [1025, 67] on icon "button" at bounding box center [1020, 66] width 9 height 9
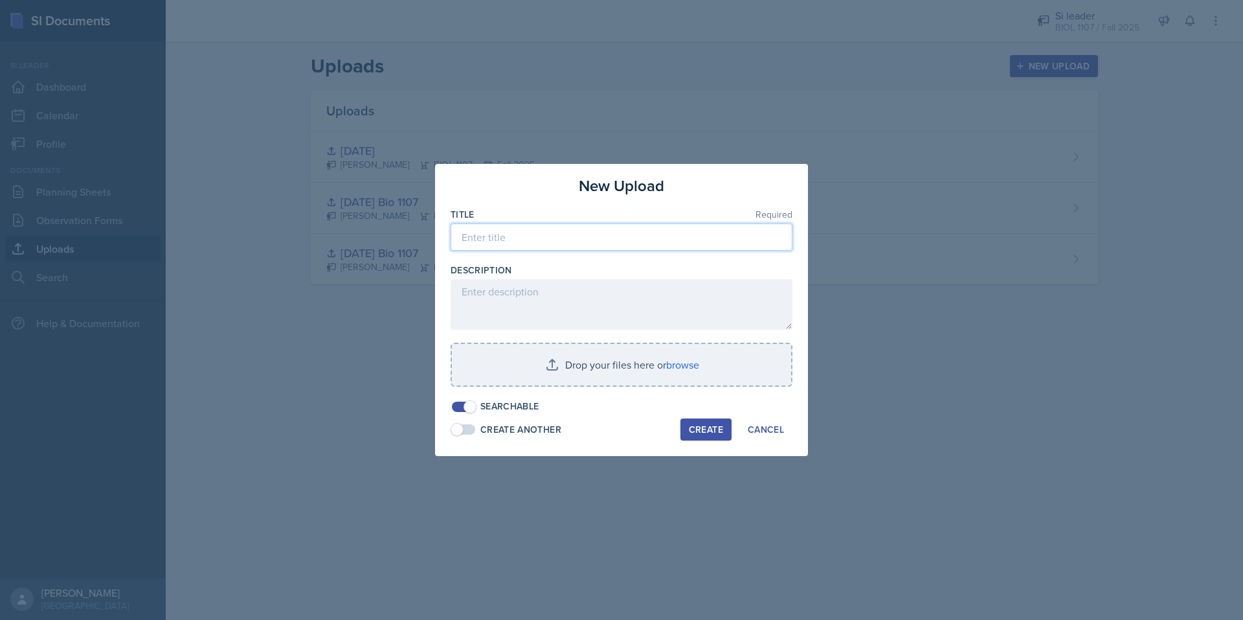
click at [550, 226] on input at bounding box center [622, 236] width 342 height 27
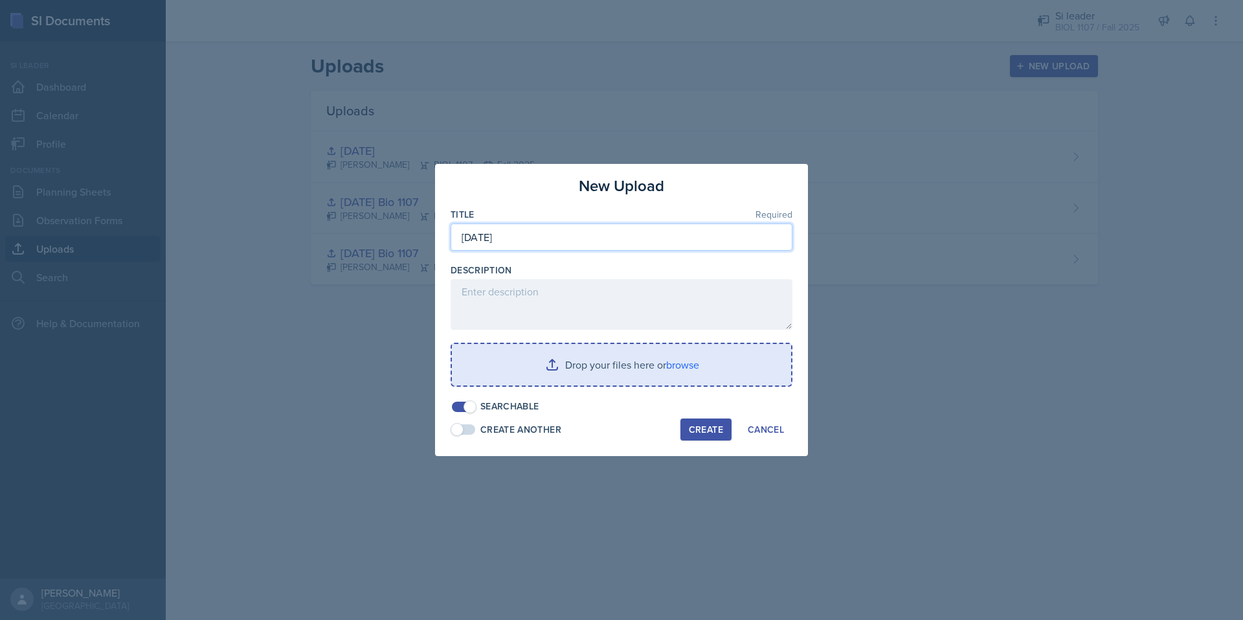
type input "[DATE]"
click at [543, 362] on input "file" at bounding box center [621, 364] width 339 height 41
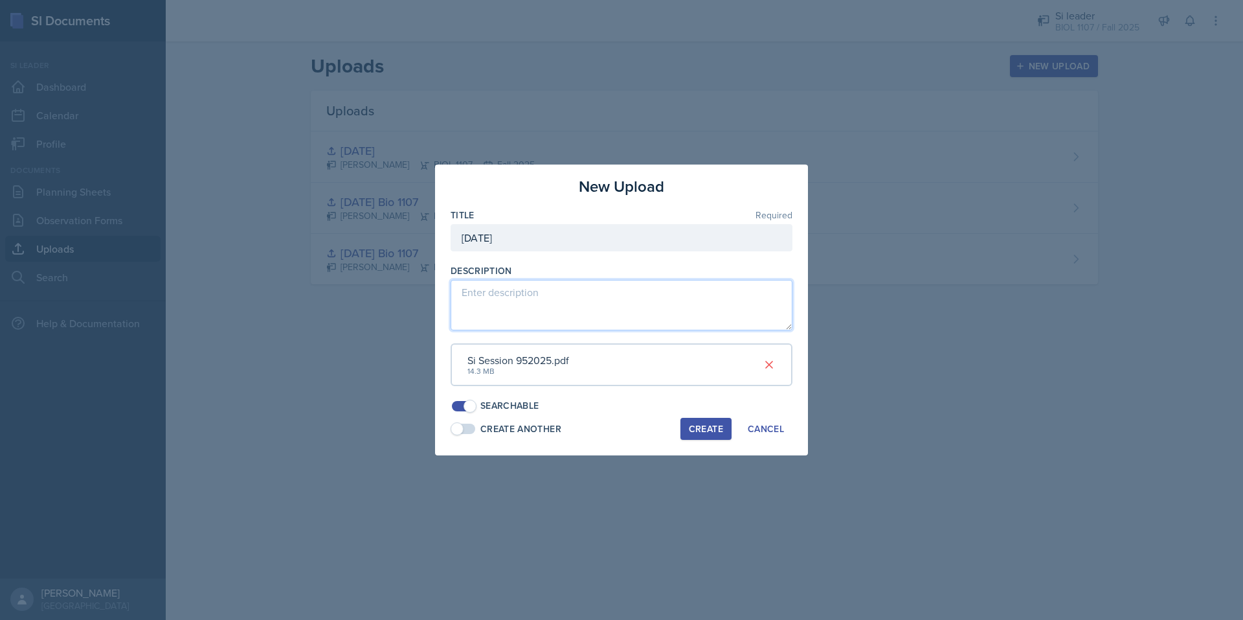
click at [552, 302] on textarea at bounding box center [622, 305] width 342 height 51
type textarea "Bio 1107"
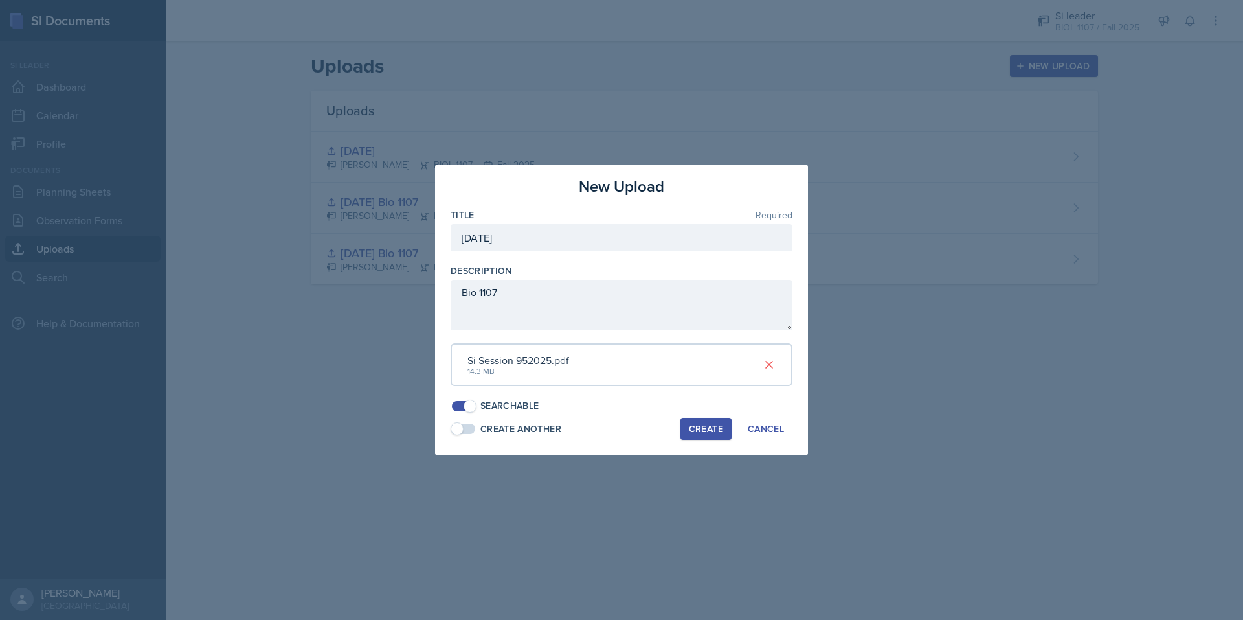
click at [704, 434] on div "Create" at bounding box center [706, 428] width 34 height 10
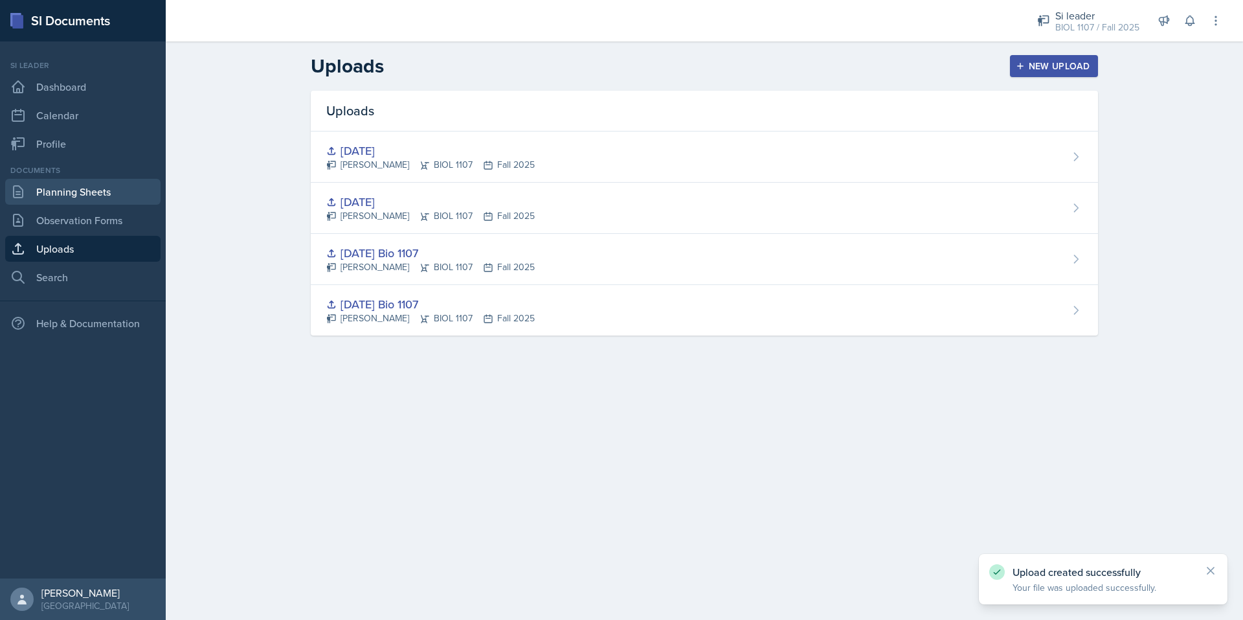
click at [96, 183] on link "Planning Sheets" at bounding box center [82, 192] width 155 height 26
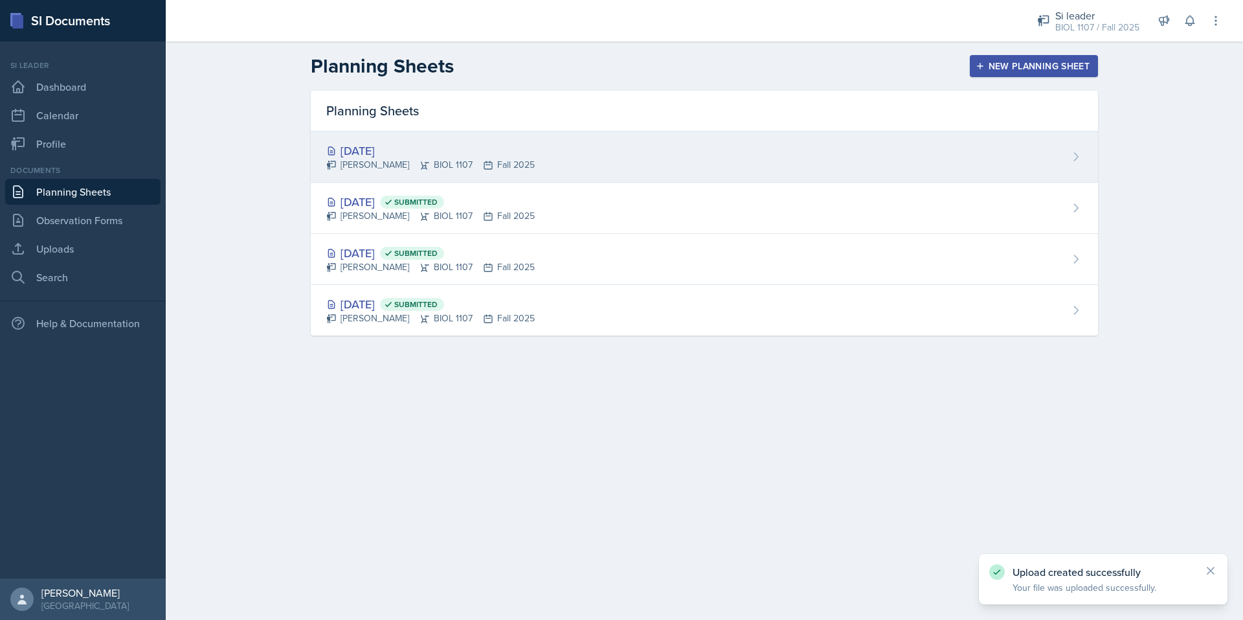
click at [391, 152] on div "[DATE]" at bounding box center [430, 150] width 209 height 17
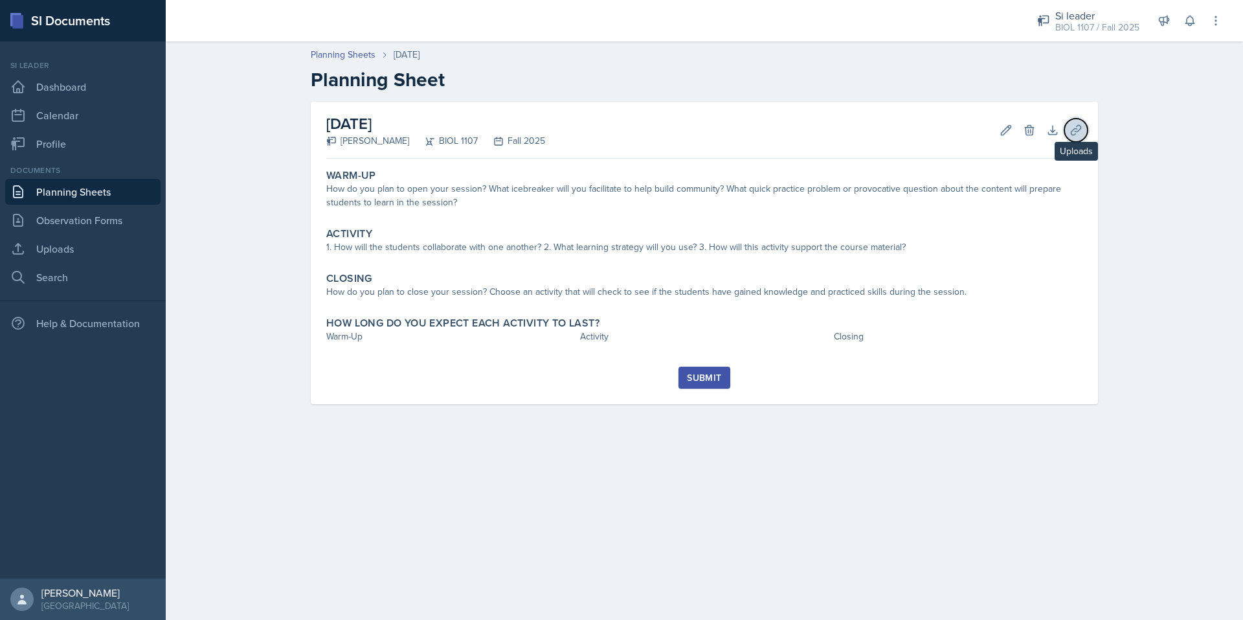
click at [1078, 130] on icon at bounding box center [1076, 130] width 13 height 13
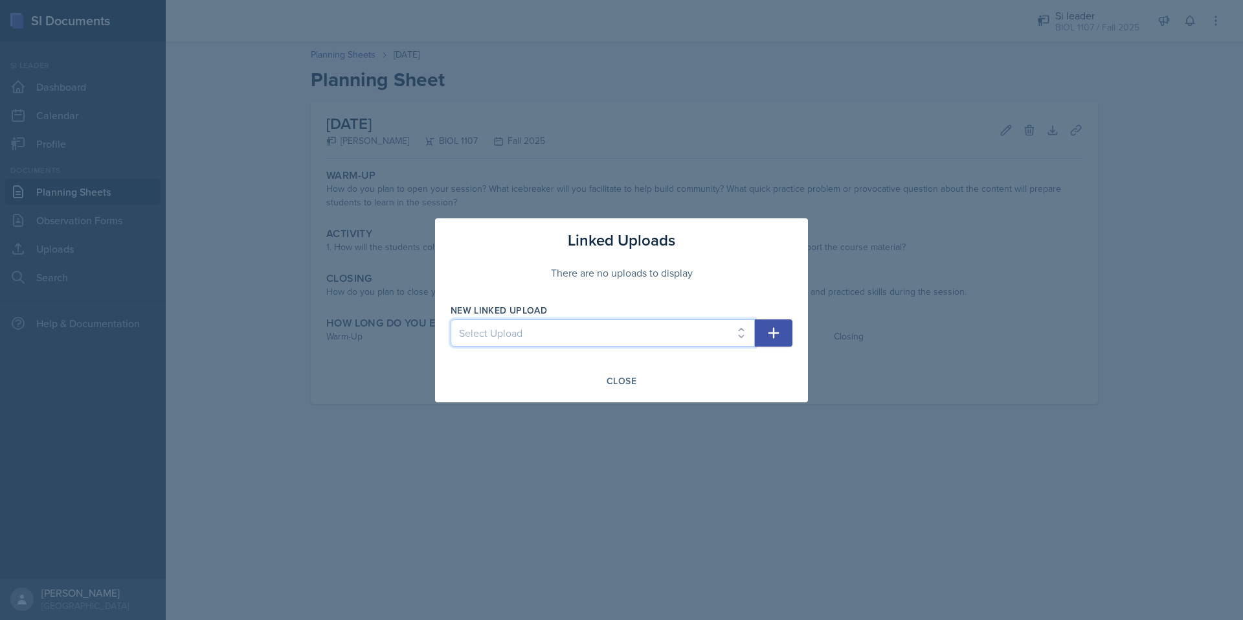
click at [547, 323] on select "Select Upload [DATE] Bio 1107 [DATE] Bio 1107 [DATE] [DATE]" at bounding box center [603, 332] width 304 height 27
select select "0093a275-3cf7-456d-884e-b03b7530ef0e"
click at [451, 319] on select "Select Upload [DATE] Bio 1107 [DATE] Bio 1107 [DATE] [DATE]" at bounding box center [603, 332] width 304 height 27
click at [769, 343] on button "button" at bounding box center [774, 332] width 38 height 27
select select
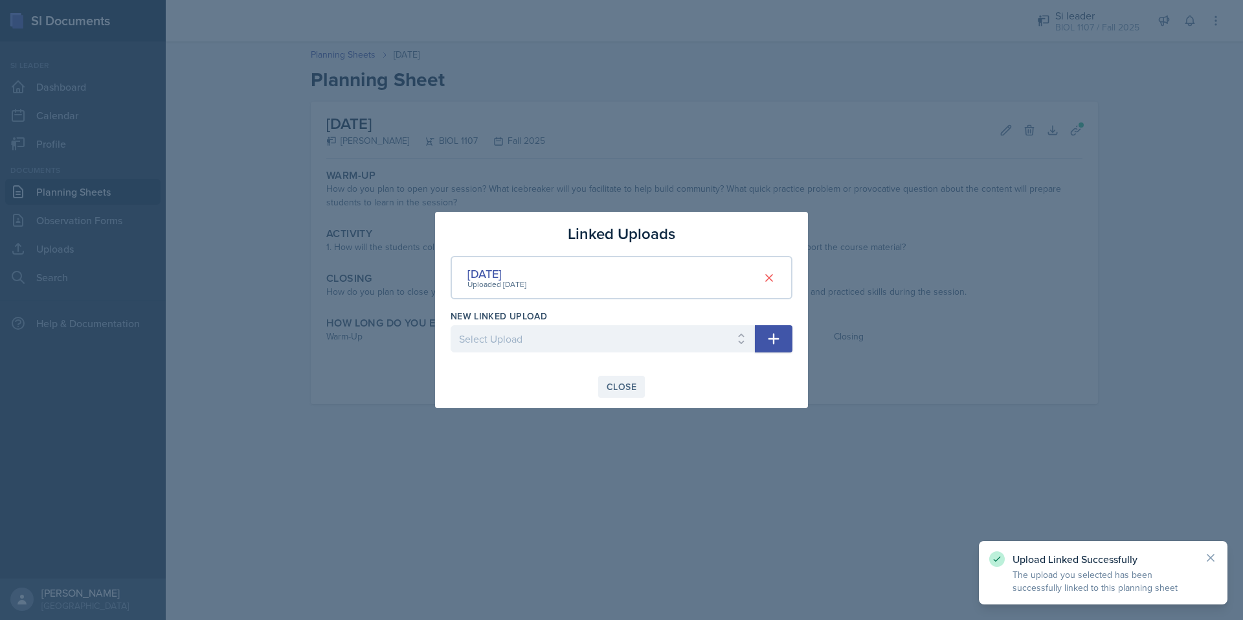
click at [629, 386] on div "Close" at bounding box center [622, 386] width 30 height 10
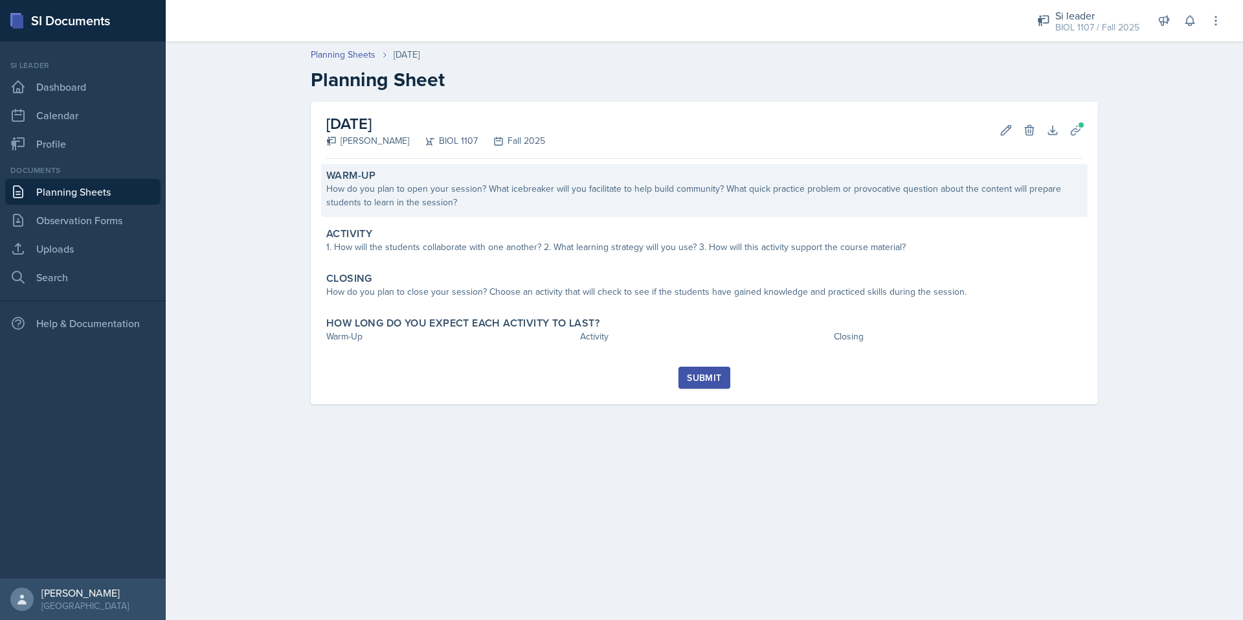
click at [607, 201] on div "How do you plan to open your session? What icebreaker will you facilitate to he…" at bounding box center [704, 195] width 756 height 27
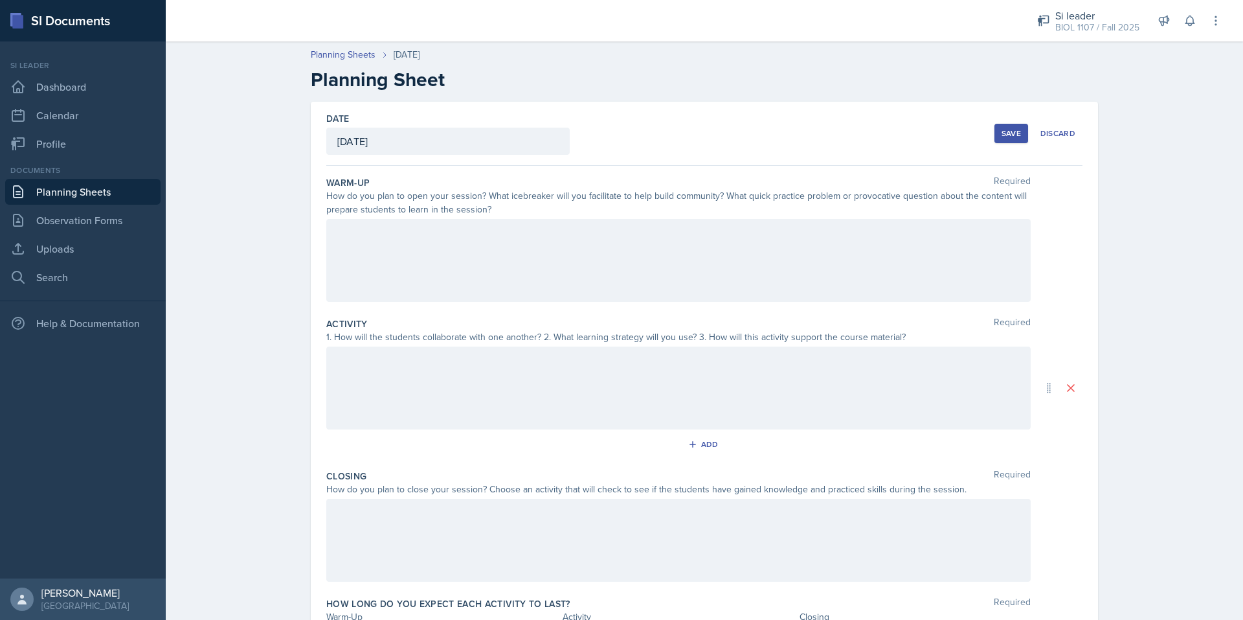
click at [379, 253] on div at bounding box center [678, 260] width 705 height 83
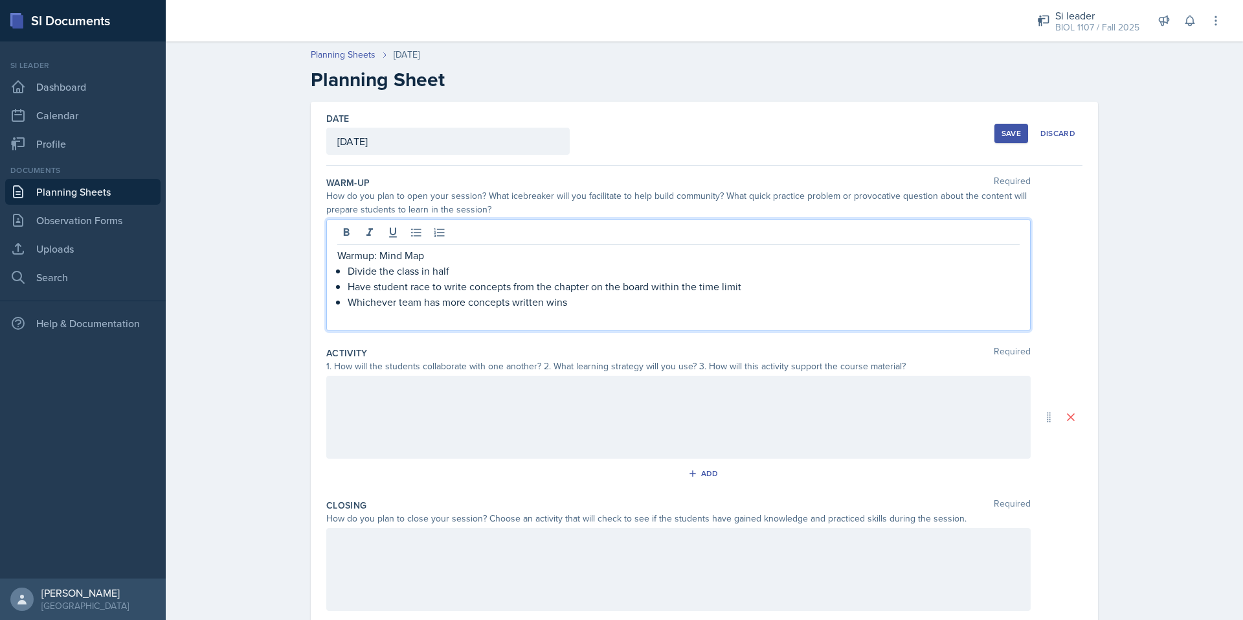
click at [384, 320] on p at bounding box center [678, 318] width 682 height 16
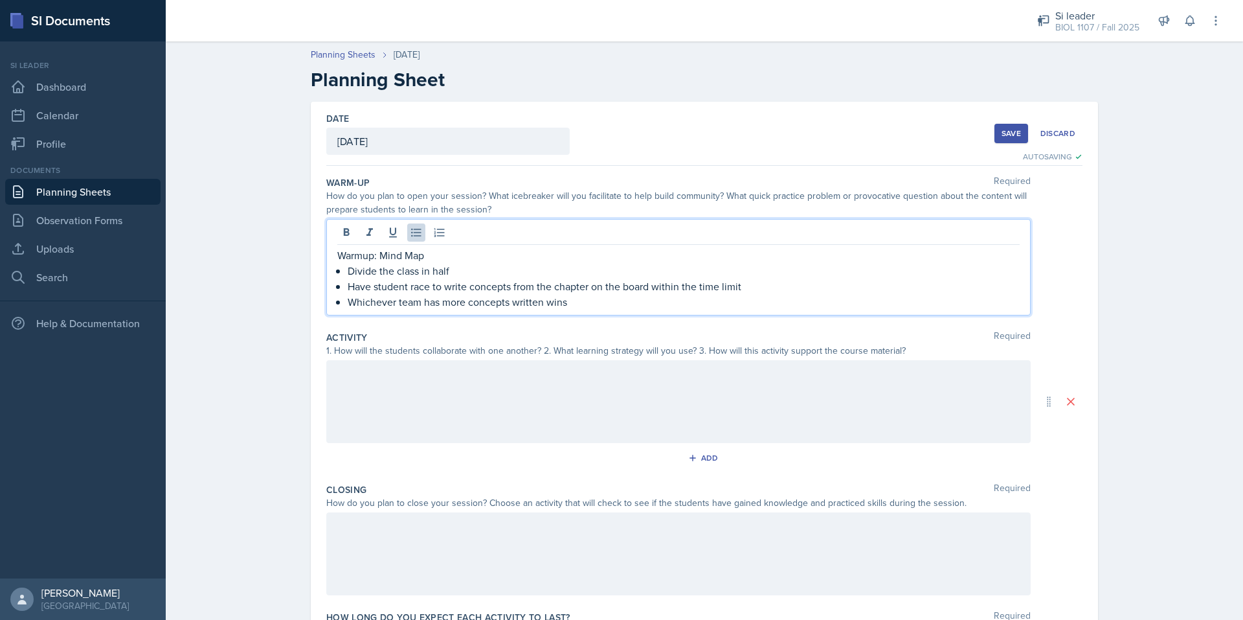
click at [401, 392] on div at bounding box center [678, 401] width 705 height 83
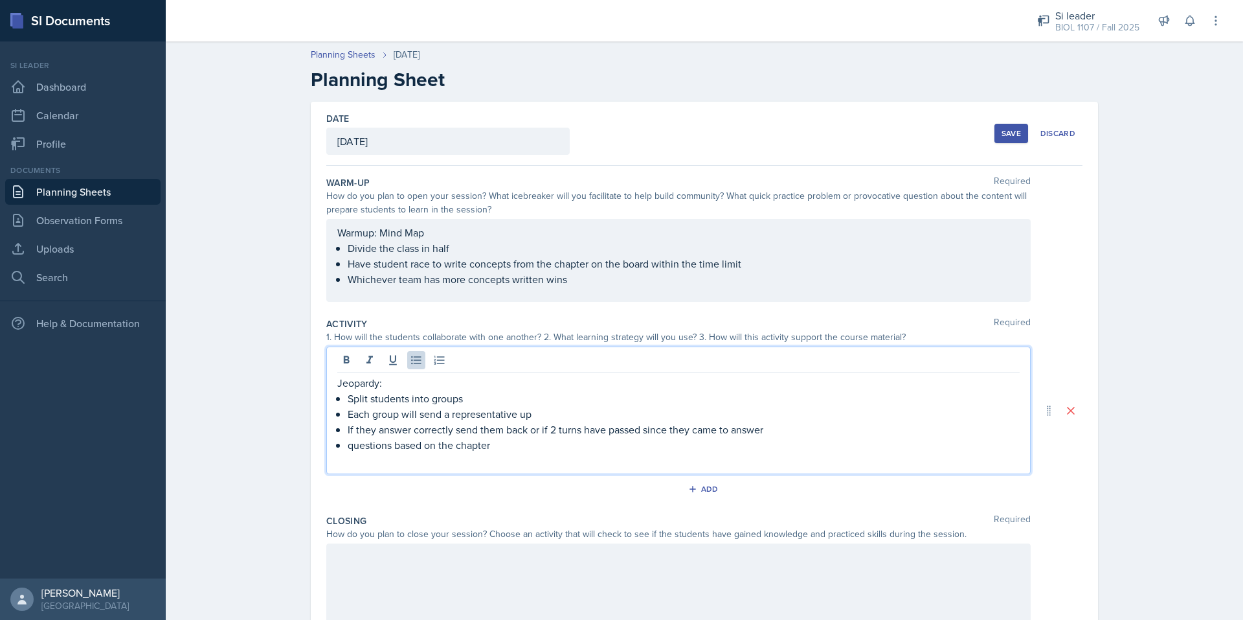
click at [440, 464] on p at bounding box center [678, 461] width 682 height 16
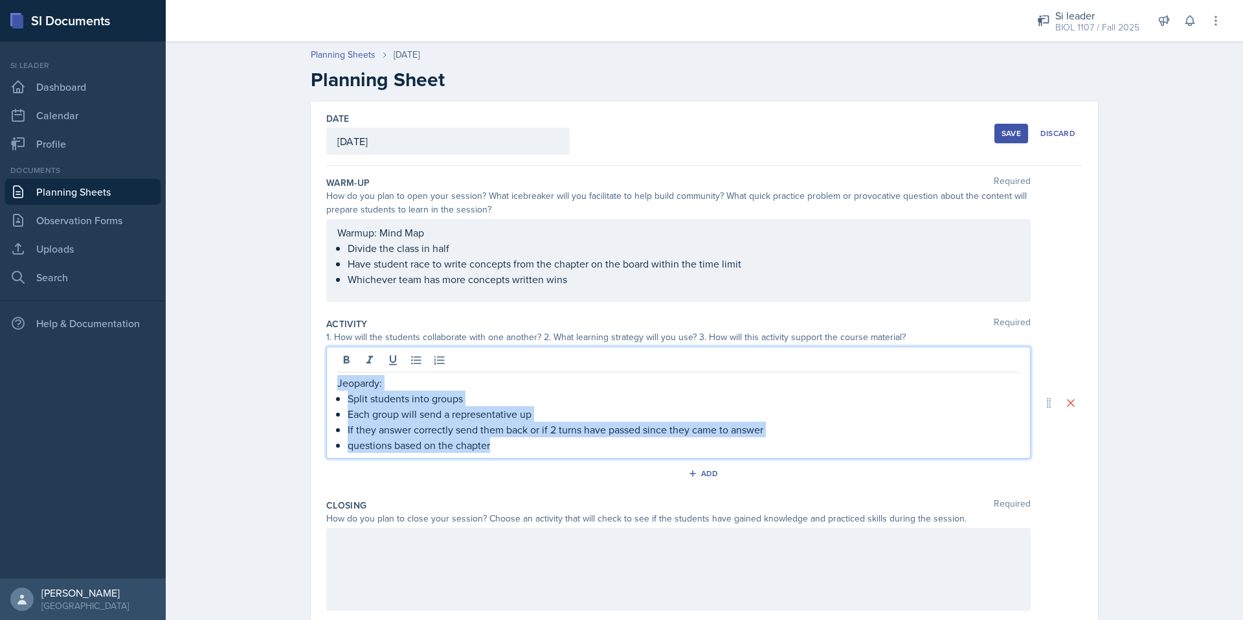
drag, startPoint x: 495, startPoint y: 451, endPoint x: 292, endPoint y: 388, distance: 213.0
click at [292, 388] on div "Date [DATE] [DATE] 27 28 29 30 31 1 2 3 4 5 6 7 8 9 10 11 12 13 14 15 16 17 18 …" at bounding box center [704, 418] width 829 height 633
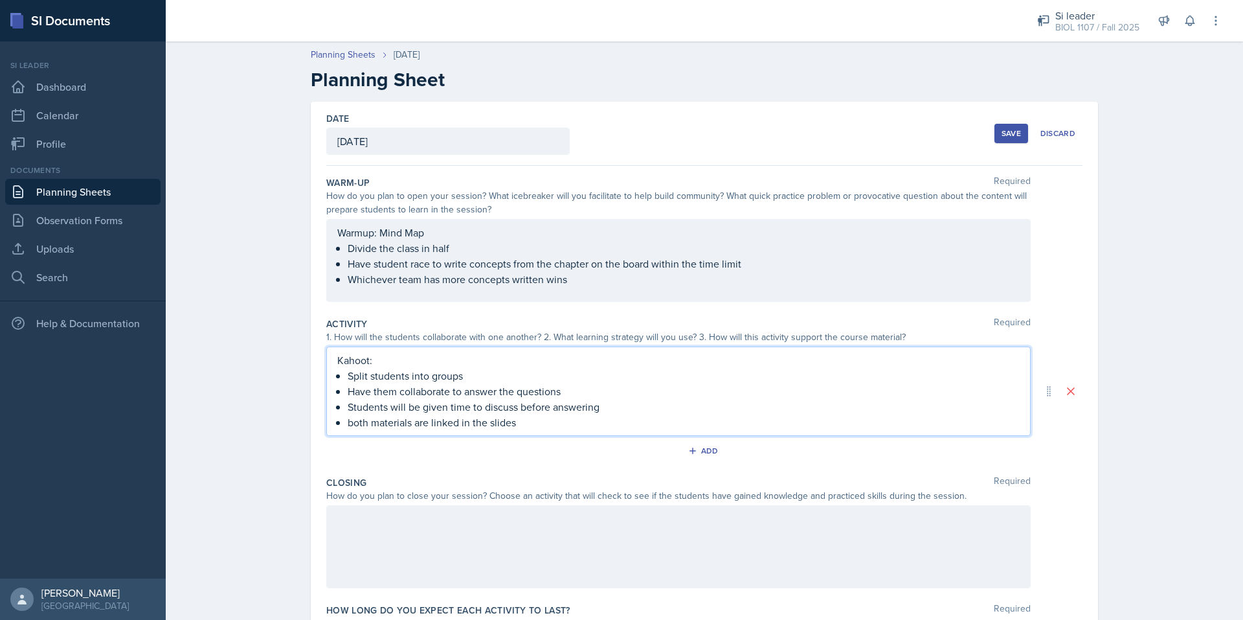
scroll to position [92, 0]
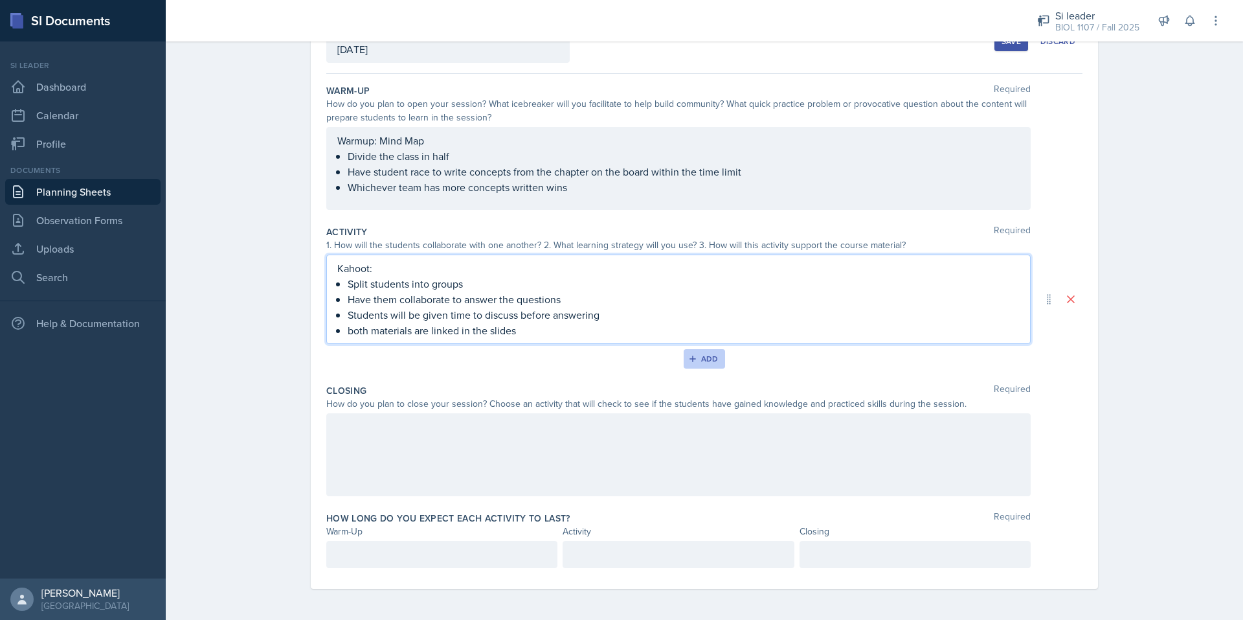
click at [684, 362] on button "Add" at bounding box center [705, 358] width 42 height 19
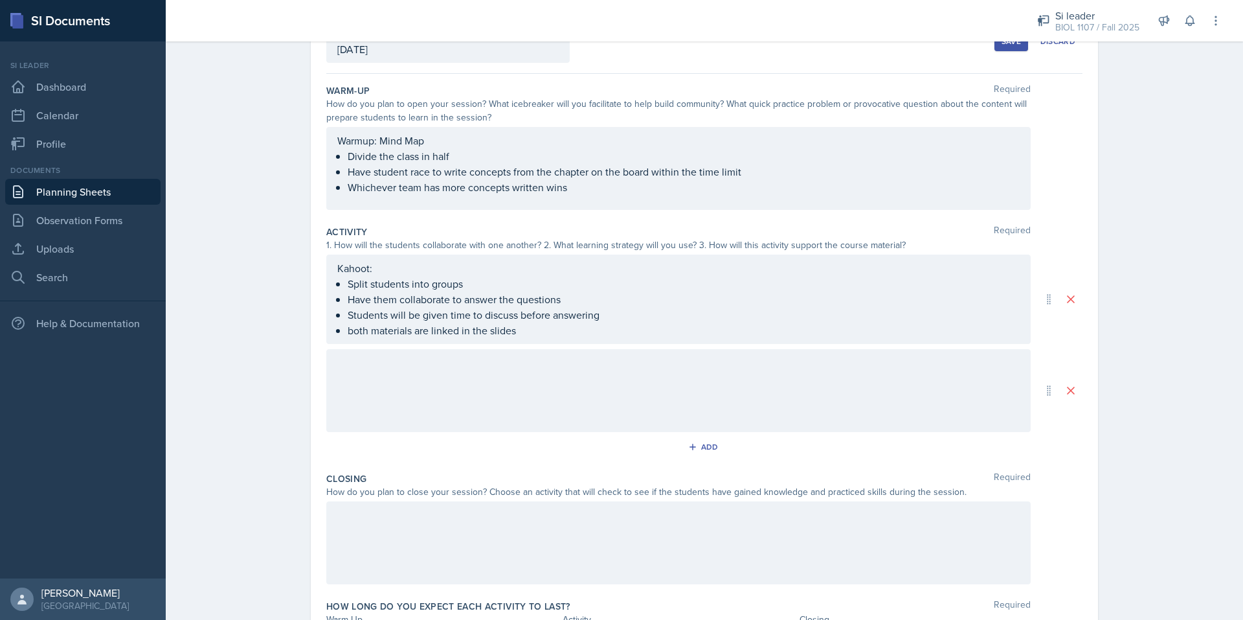
click at [398, 397] on div at bounding box center [678, 390] width 705 height 83
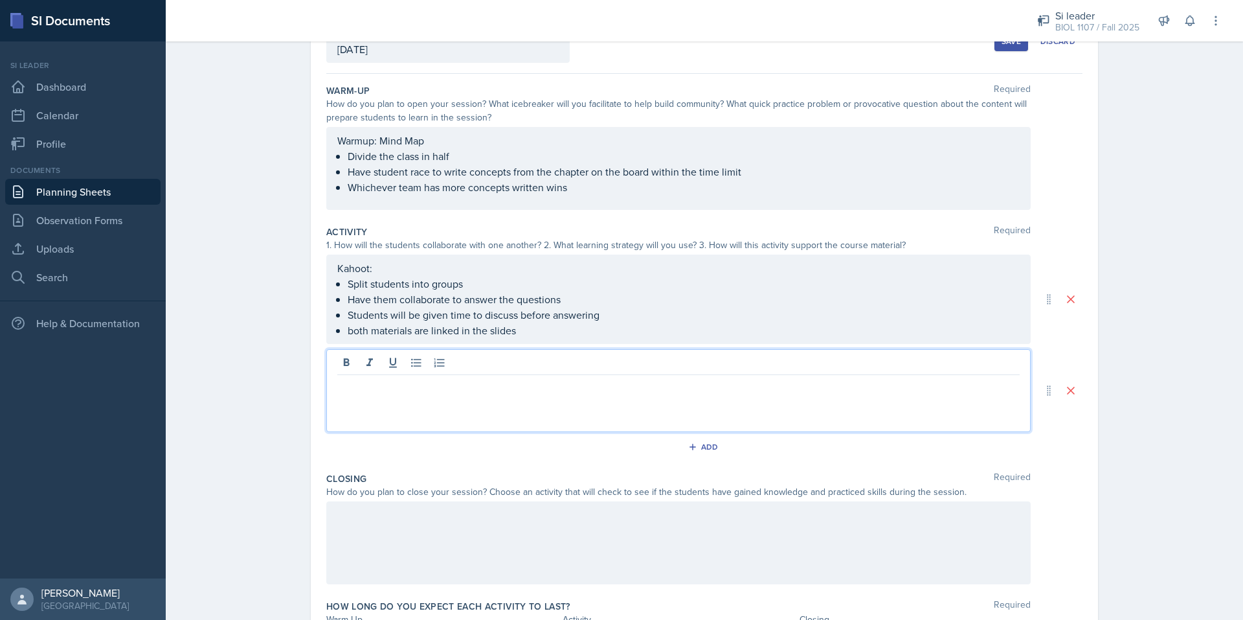
scroll to position [115, 0]
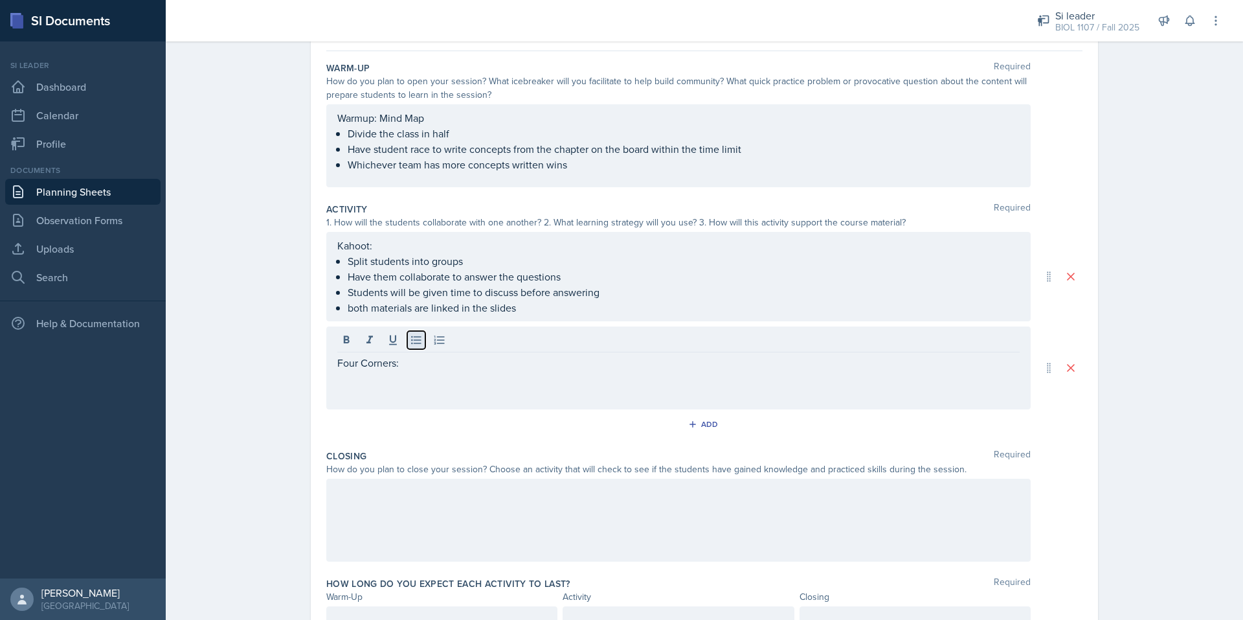
click at [414, 343] on icon at bounding box center [416, 339] width 13 height 13
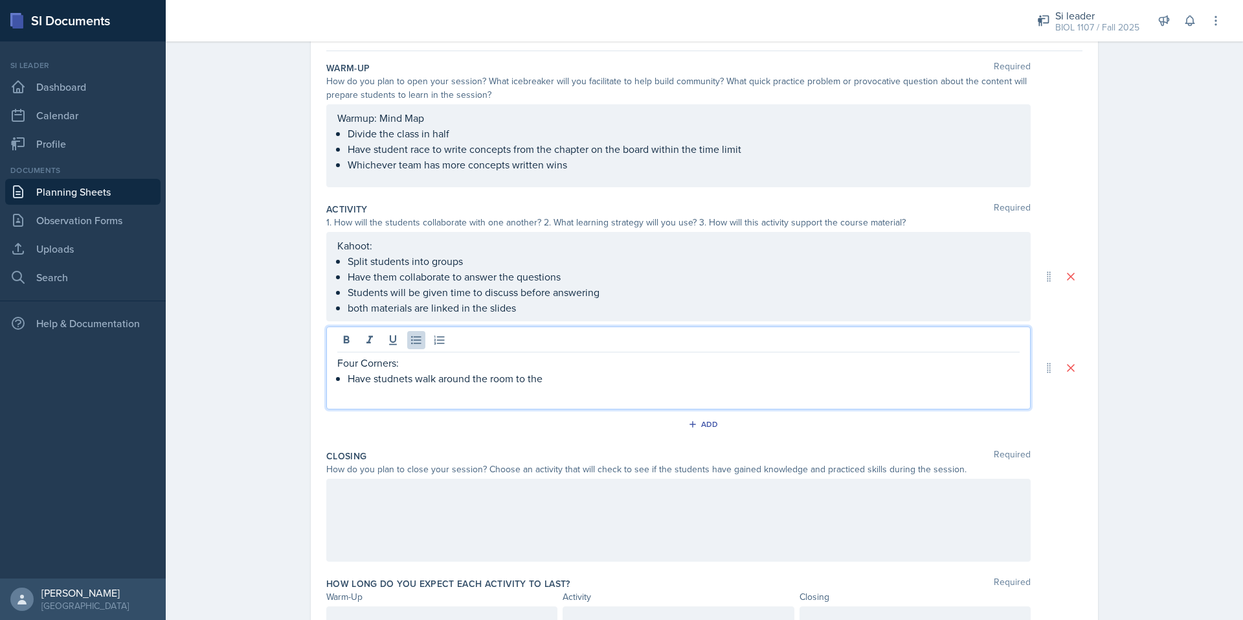
click at [390, 365] on p "Four Corners:" at bounding box center [678, 363] width 682 height 16
click at [397, 379] on p "Have studnets walk around the room to the" at bounding box center [684, 378] width 672 height 16
click at [0, 0] on div "students" at bounding box center [0, 0] width 0 height 0
click at [591, 385] on p "Have students walk around the room to the" at bounding box center [684, 378] width 672 height 16
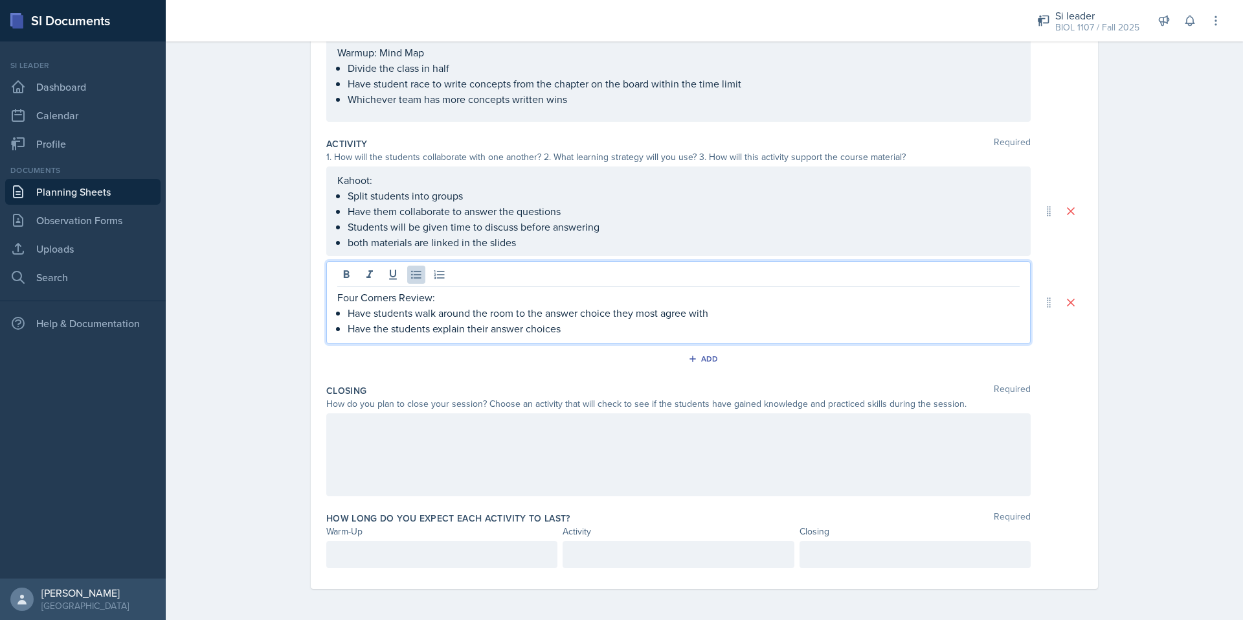
click at [400, 440] on div at bounding box center [678, 454] width 705 height 83
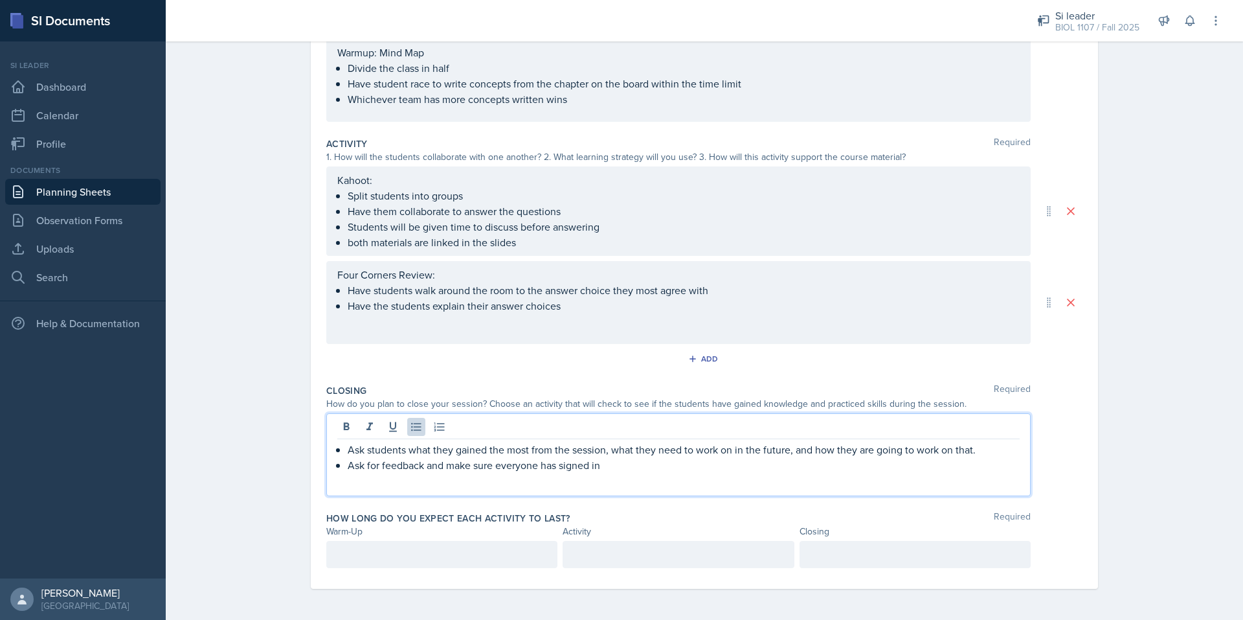
click at [441, 556] on div at bounding box center [441, 554] width 231 height 27
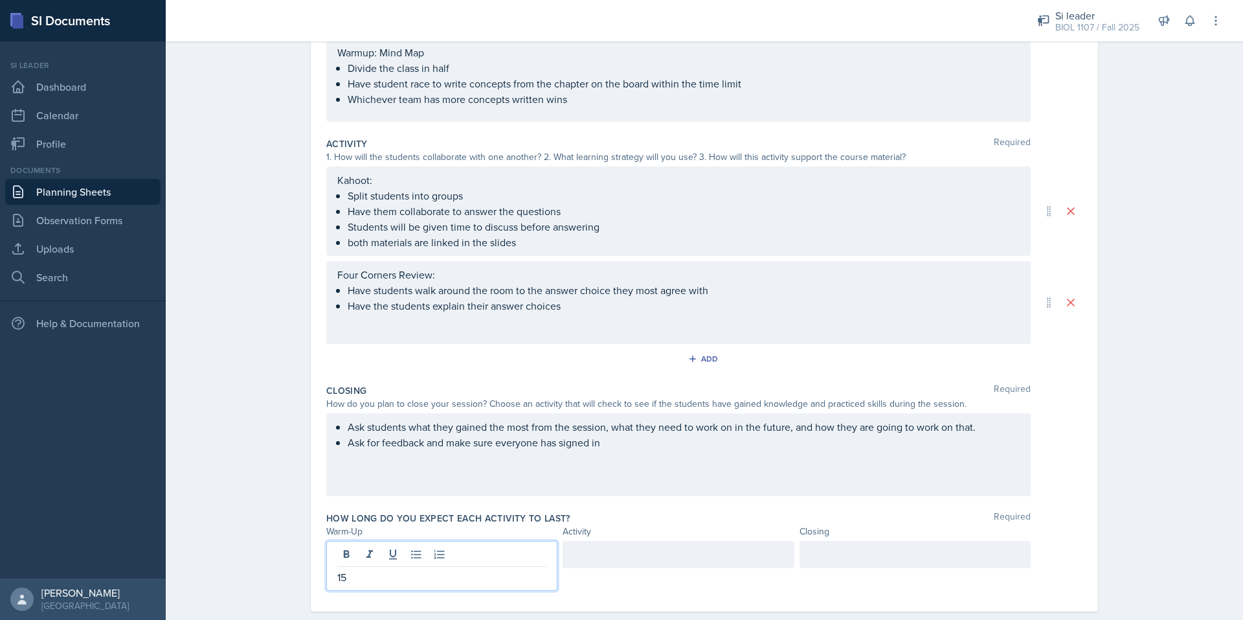
click at [576, 561] on div at bounding box center [678, 554] width 231 height 27
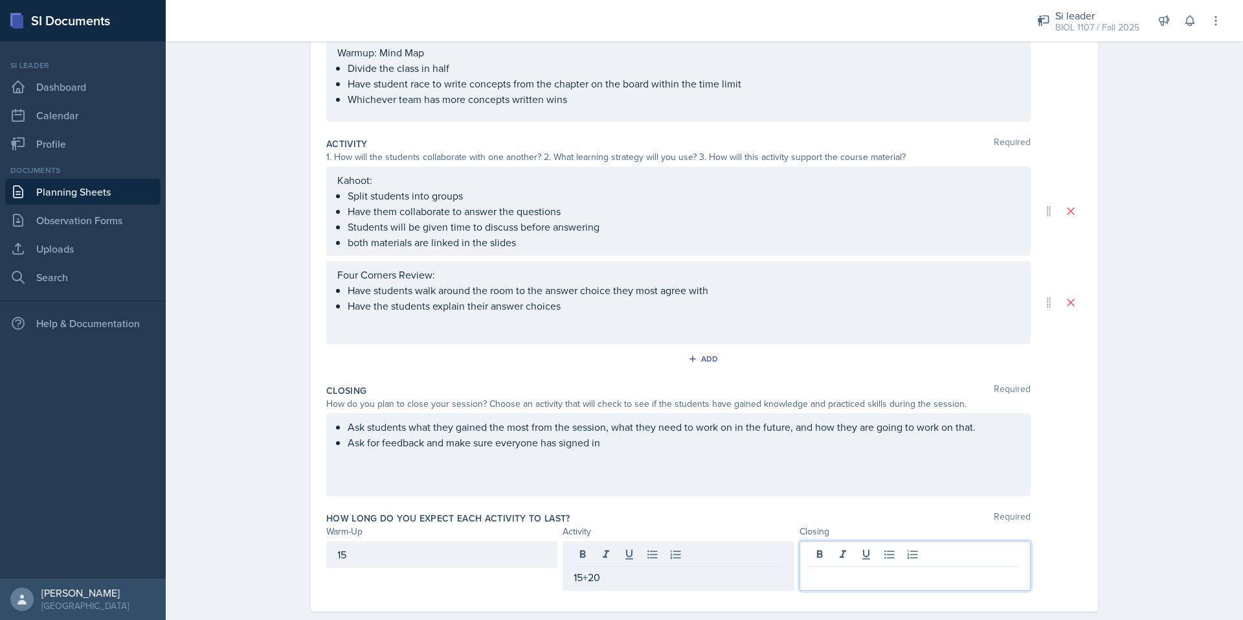
click at [876, 556] on div at bounding box center [915, 566] width 231 height 50
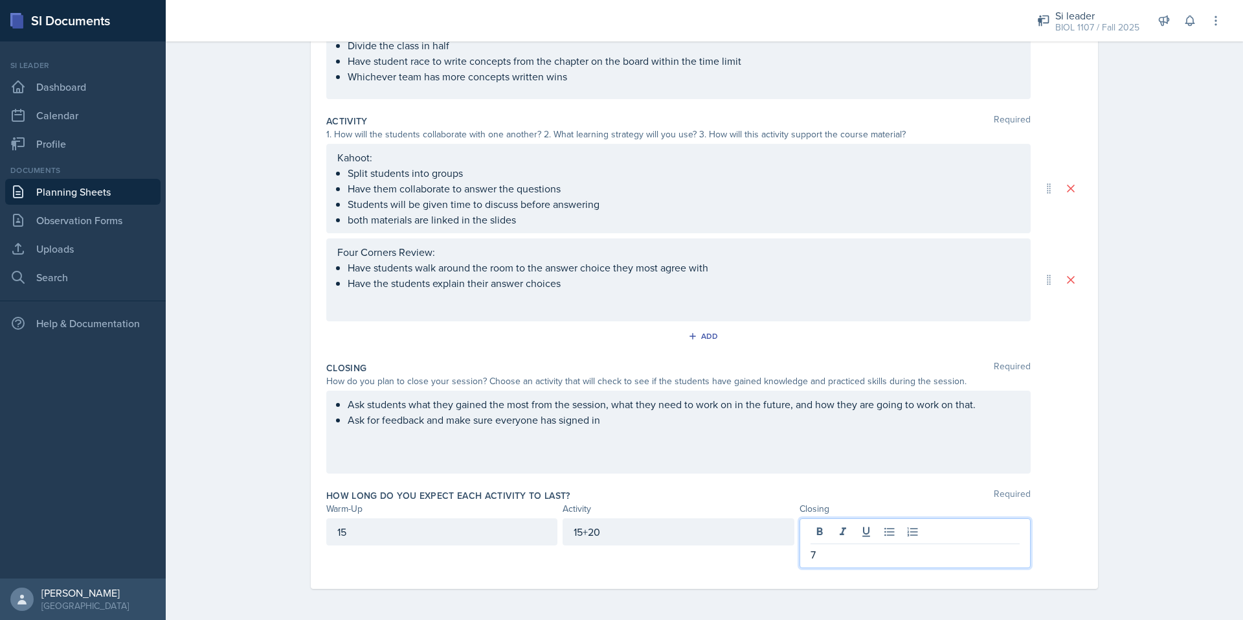
scroll to position [0, 0]
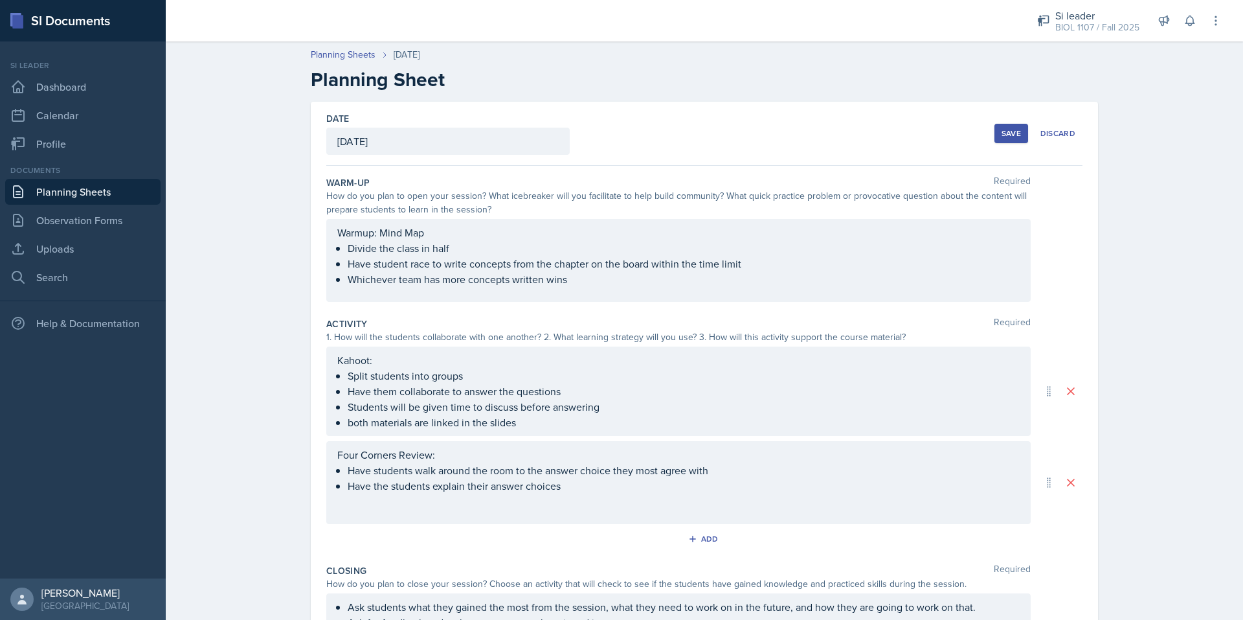
click at [1004, 136] on div "Save" at bounding box center [1011, 133] width 19 height 10
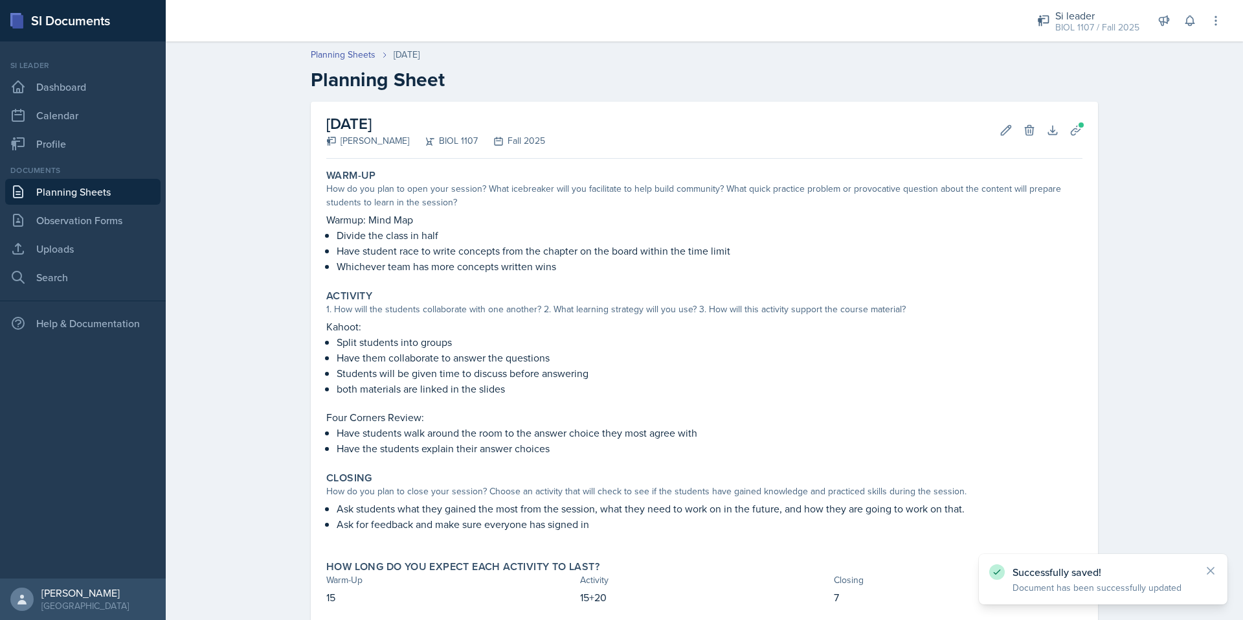
click at [104, 189] on link "Planning Sheets" at bounding box center [82, 192] width 155 height 26
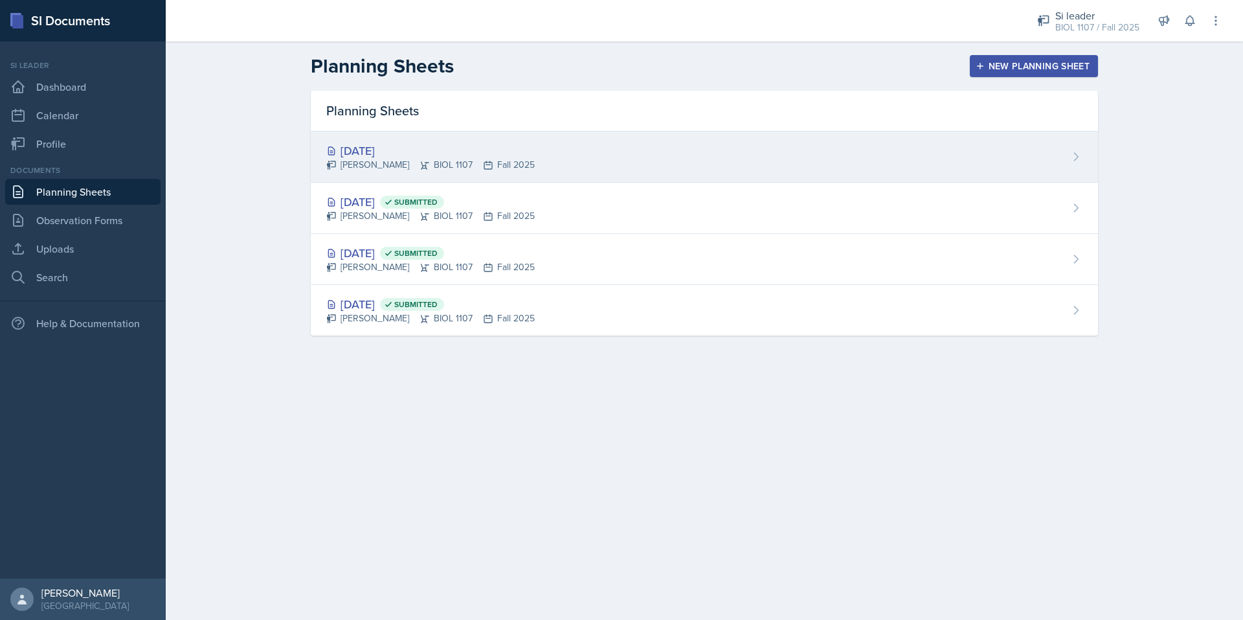
click at [396, 164] on div "[PERSON_NAME] BIOL 1107 Fall 2025" at bounding box center [430, 165] width 209 height 14
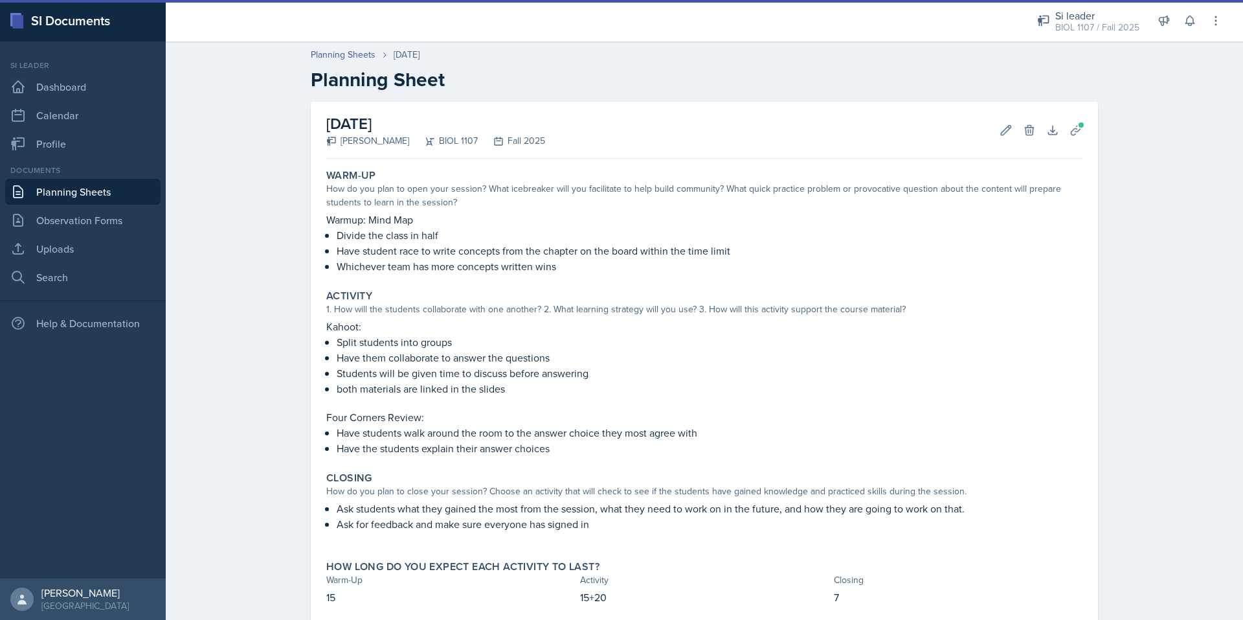
scroll to position [74, 0]
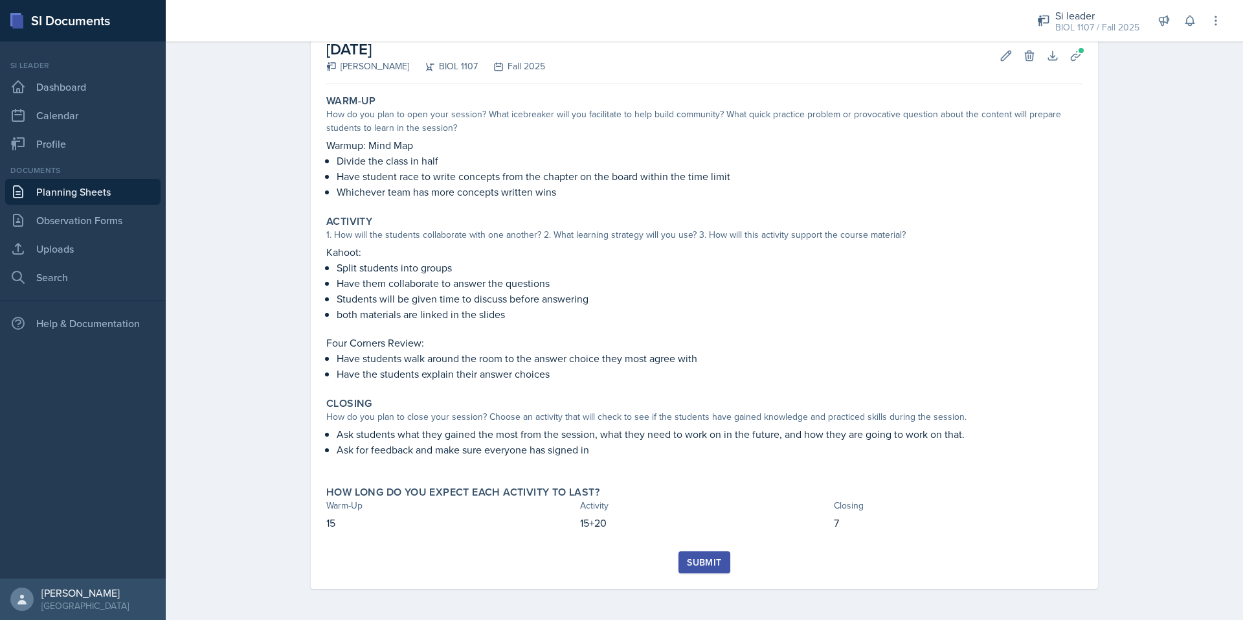
click at [686, 554] on button "Submit" at bounding box center [704, 562] width 51 height 22
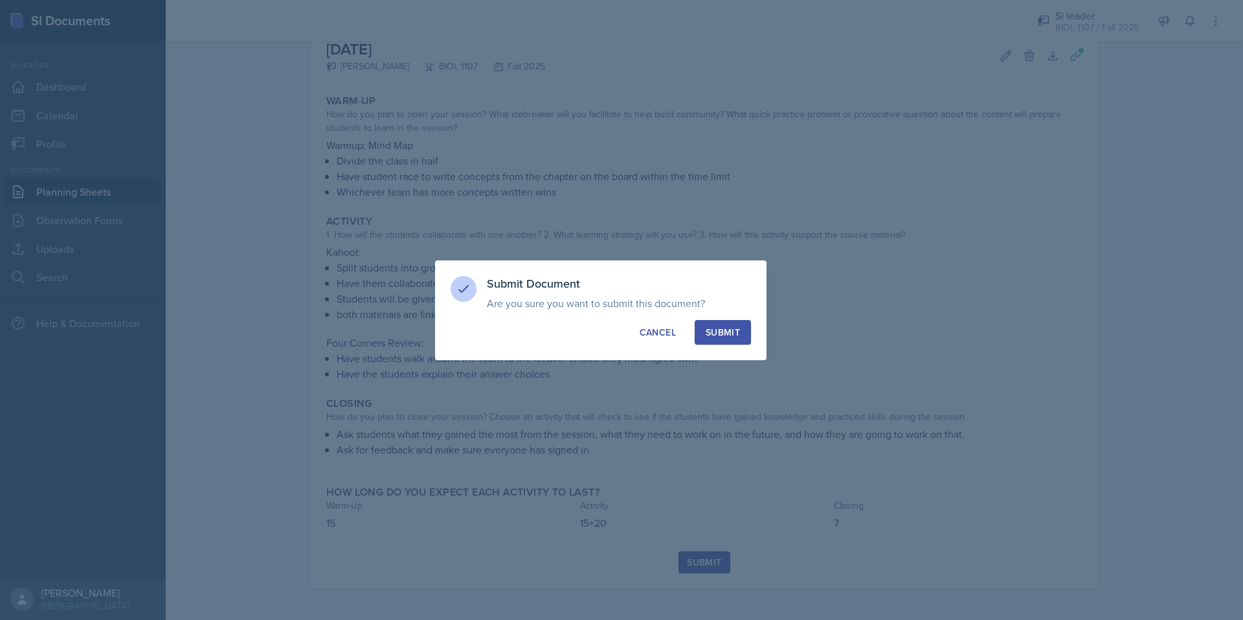
click at [730, 326] on div "Submit" at bounding box center [723, 332] width 34 height 13
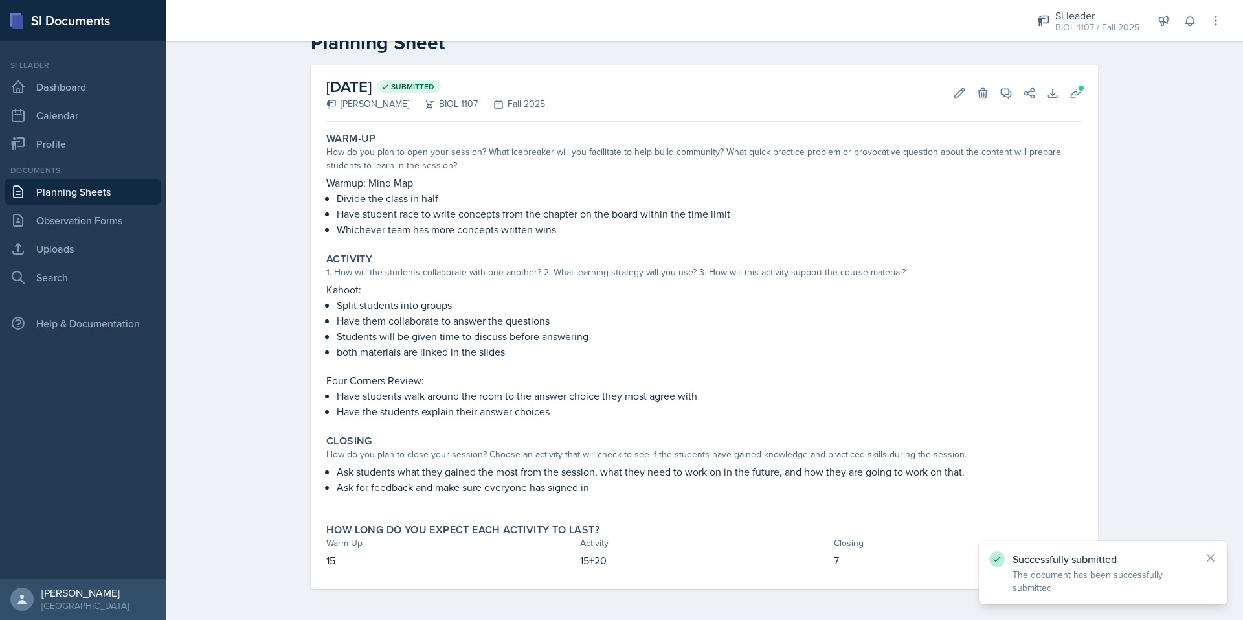
scroll to position [37, 0]
click at [93, 195] on link "Planning Sheets" at bounding box center [82, 192] width 155 height 26
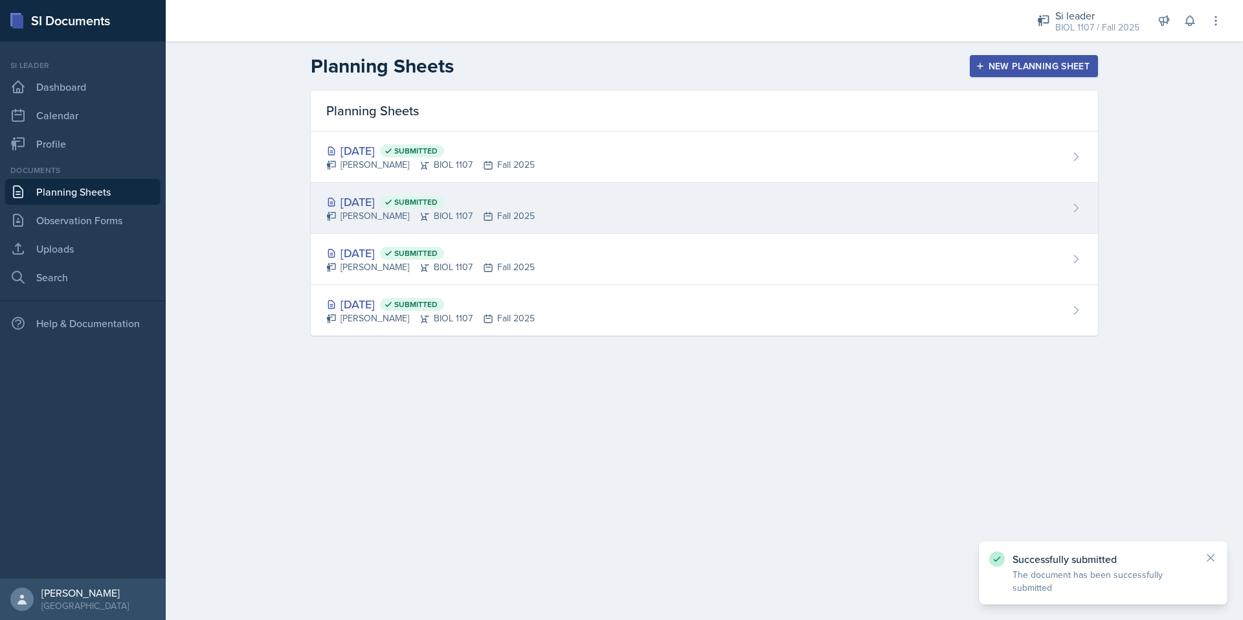
click at [536, 197] on div "[DATE] Submitted [PERSON_NAME] BIOL 1107 Fall 2025" at bounding box center [704, 208] width 787 height 51
click at [400, 204] on div "Sep 3rd, 2025 Submitted" at bounding box center [430, 201] width 209 height 17
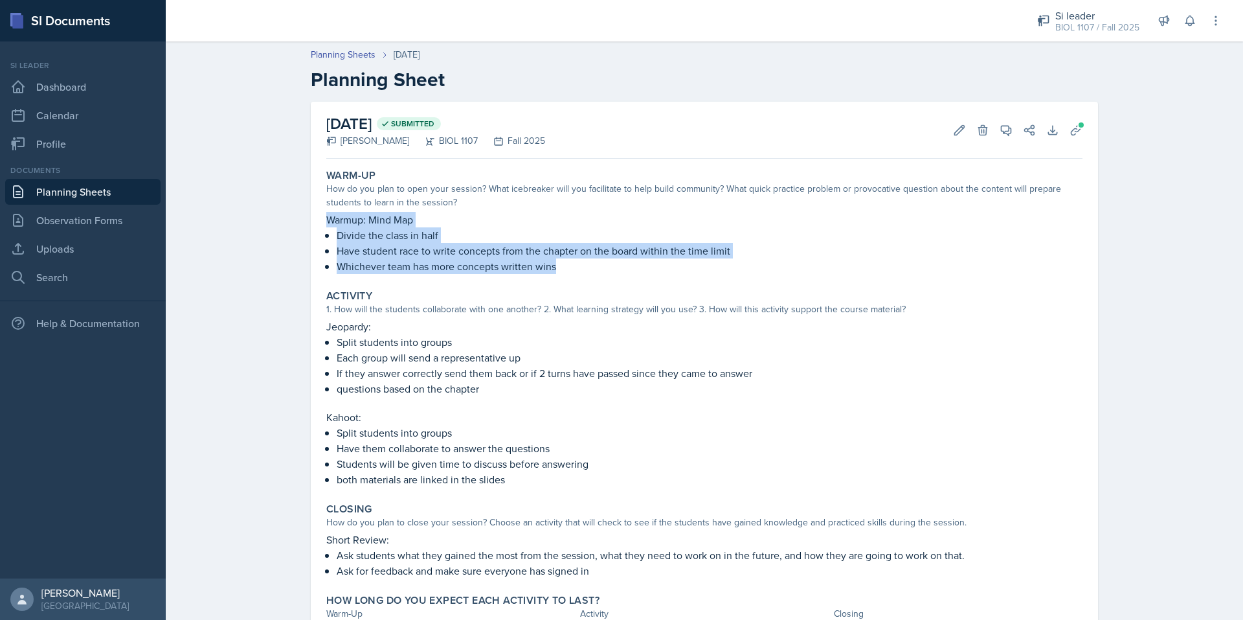
drag, startPoint x: 322, startPoint y: 219, endPoint x: 570, endPoint y: 278, distance: 254.9
click at [570, 278] on div "Warm-Up How do you plan to open your session? What icebreaker will you facilita…" at bounding box center [704, 221] width 767 height 115
copy div "Warmup: Mind Map Divide the class in half Have student race to write concepts f…"
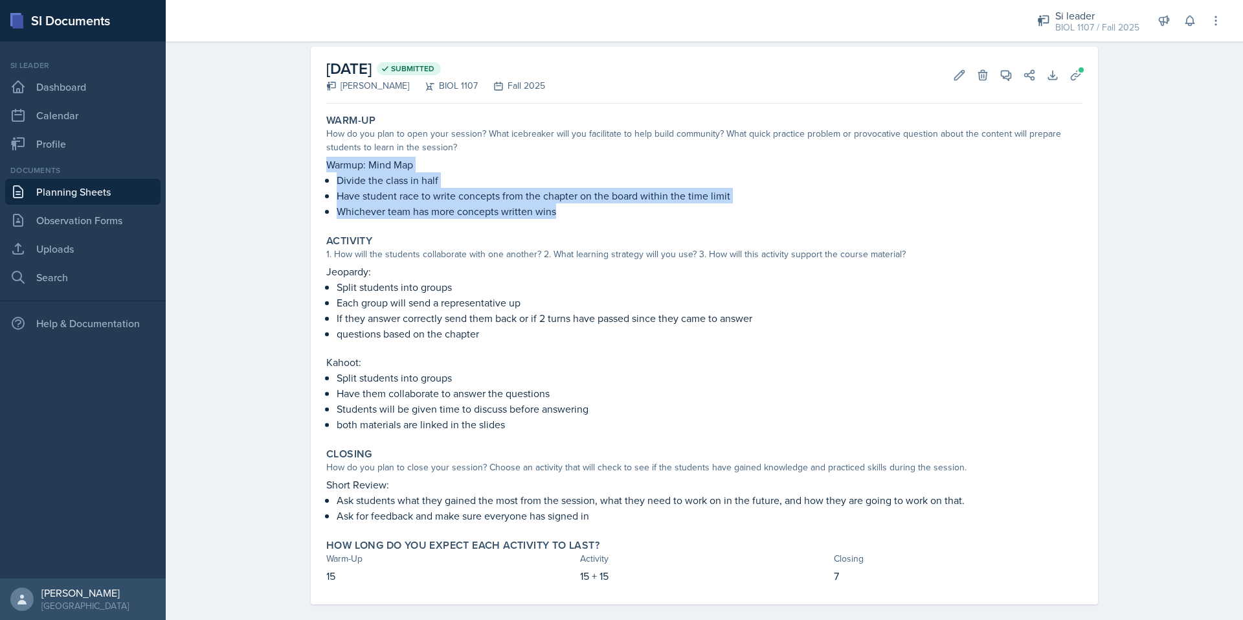
scroll to position [71, 0]
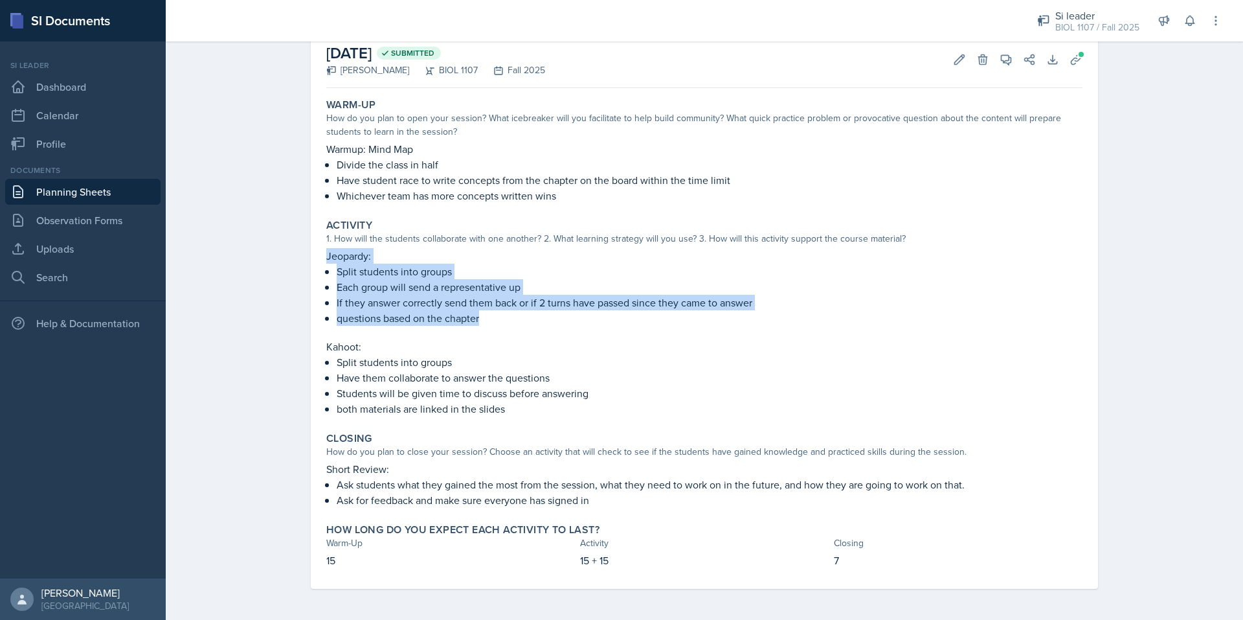
drag, startPoint x: 478, startPoint y: 317, endPoint x: 318, endPoint y: 258, distance: 170.7
click at [321, 258] on div "Activity 1. How will the students collaborate with one another? 2. What learnin…" at bounding box center [704, 318] width 767 height 208
copy div "Jeopardy: Split students into groups Each group will send a representative up I…"
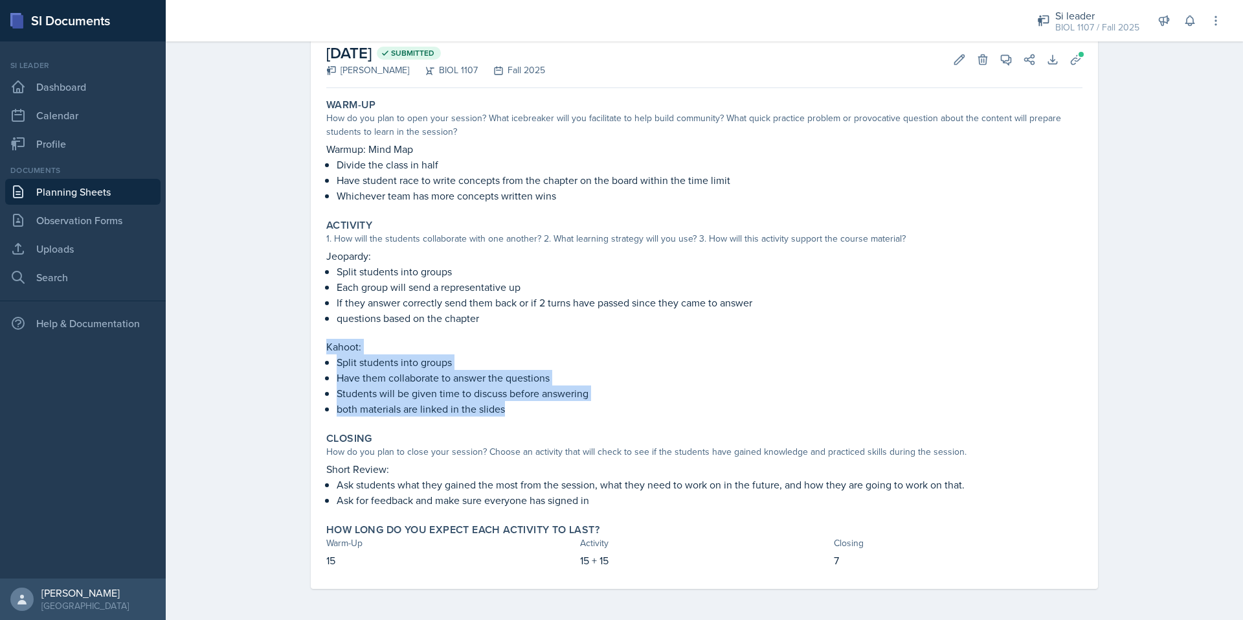
drag, startPoint x: 508, startPoint y: 408, endPoint x: 320, endPoint y: 347, distance: 198.0
click at [321, 347] on div "Activity 1. How will the students collaborate with one another? 2. What learnin…" at bounding box center [704, 318] width 767 height 208
copy div "Kahoot: Split students into groups Have them collaborate to answer the question…"
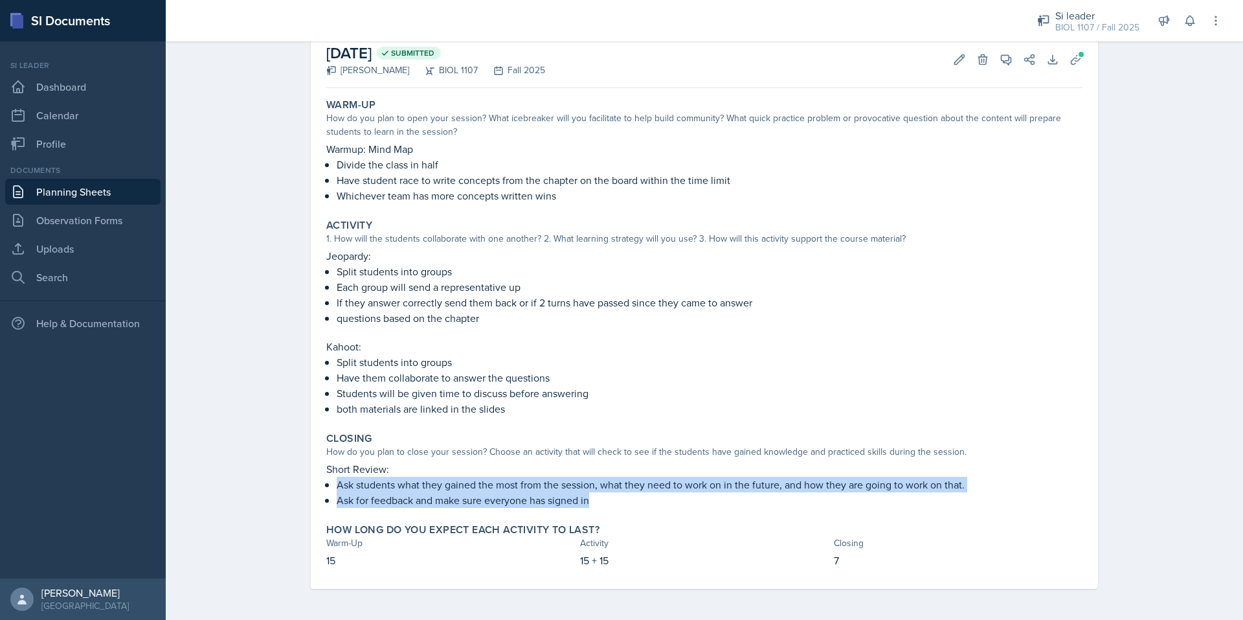
drag, startPoint x: 589, startPoint y: 498, endPoint x: 316, endPoint y: 486, distance: 273.5
click at [321, 486] on div "Closing How do you plan to close your session? Choose an activity that will che…" at bounding box center [704, 470] width 767 height 86
copy ul "Ask students what they gained the most from the session, what they need to work…"
